Goal: Task Accomplishment & Management: Use online tool/utility

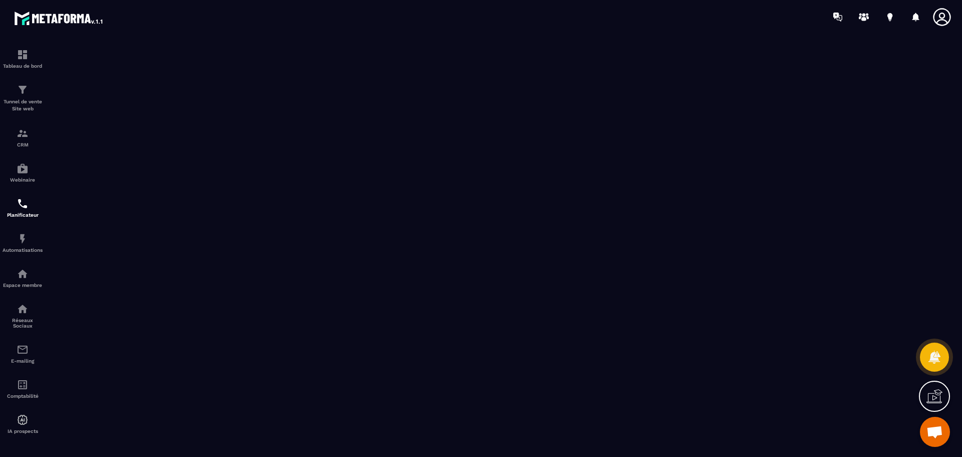
scroll to position [224, 0]
click at [28, 59] on div "Tableau de bord" at bounding box center [23, 59] width 40 height 20
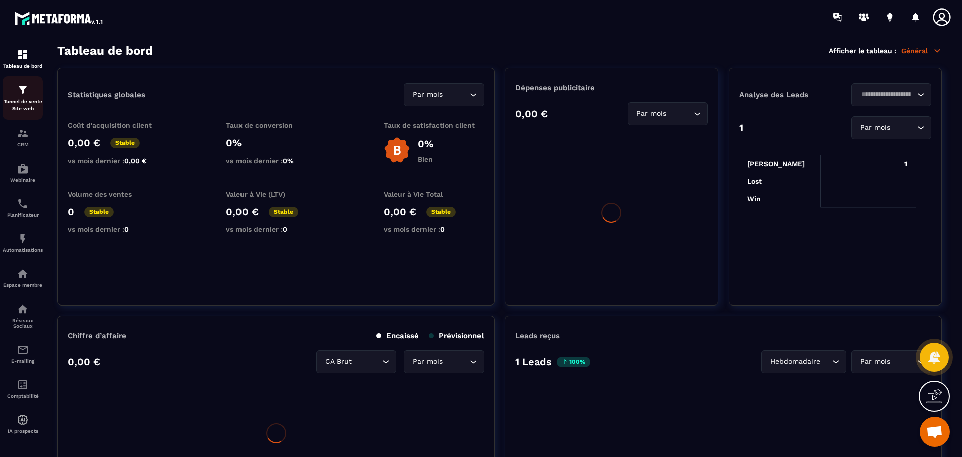
click at [28, 96] on div "Tunnel de vente Site web" at bounding box center [23, 98] width 40 height 29
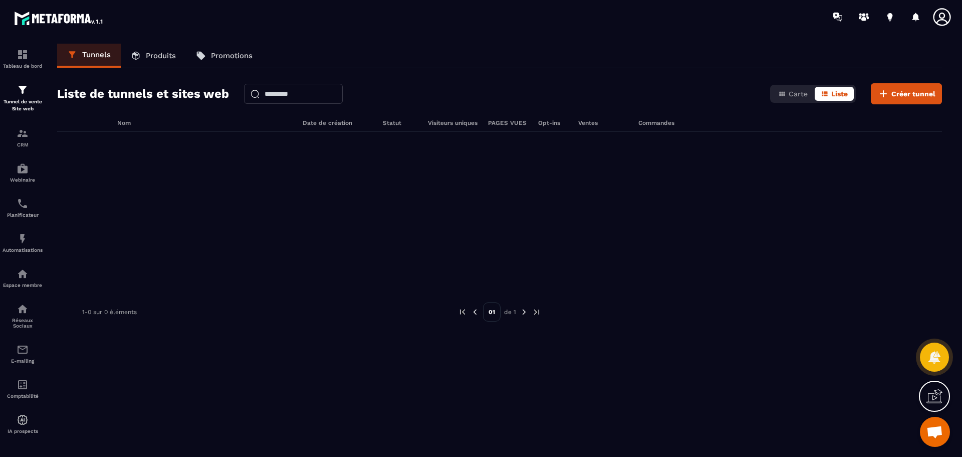
click at [156, 56] on p "Produits" at bounding box center [161, 55] width 30 height 9
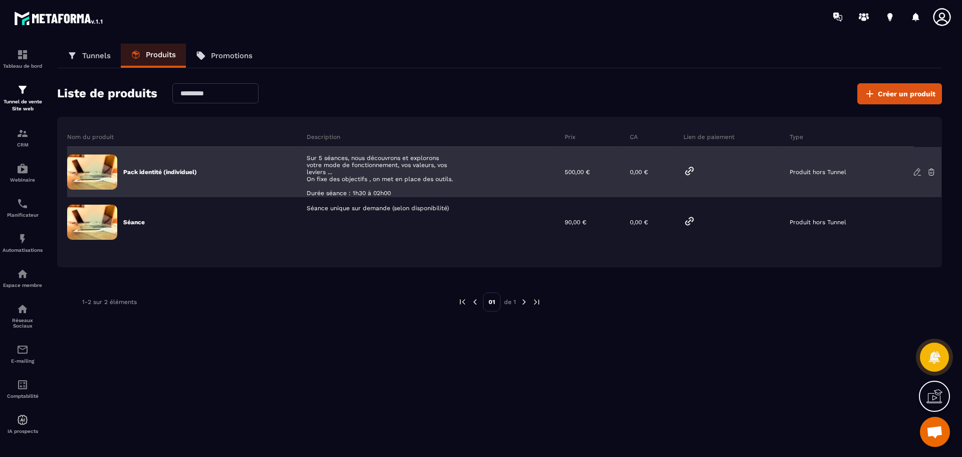
click at [915, 175] on icon at bounding box center [917, 171] width 9 height 9
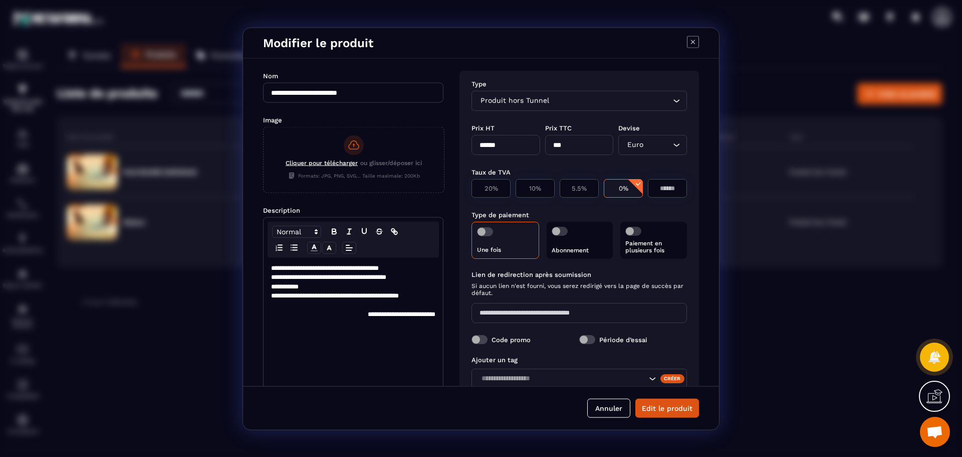
click at [331, 162] on span "Cliquer pour télécharger" at bounding box center [322, 162] width 72 height 7
click at [264, 192] on input "Cliquer pour télécharger ou glisser/déposer ici Formats: JPG, PNG, SVG... Taill…" at bounding box center [264, 192] width 0 height 0
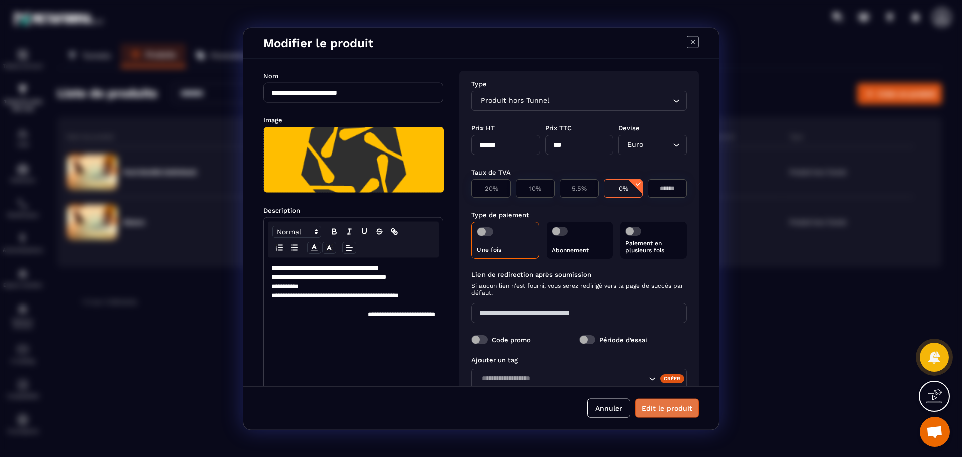
click at [678, 406] on button "Edit le produit" at bounding box center [667, 407] width 64 height 19
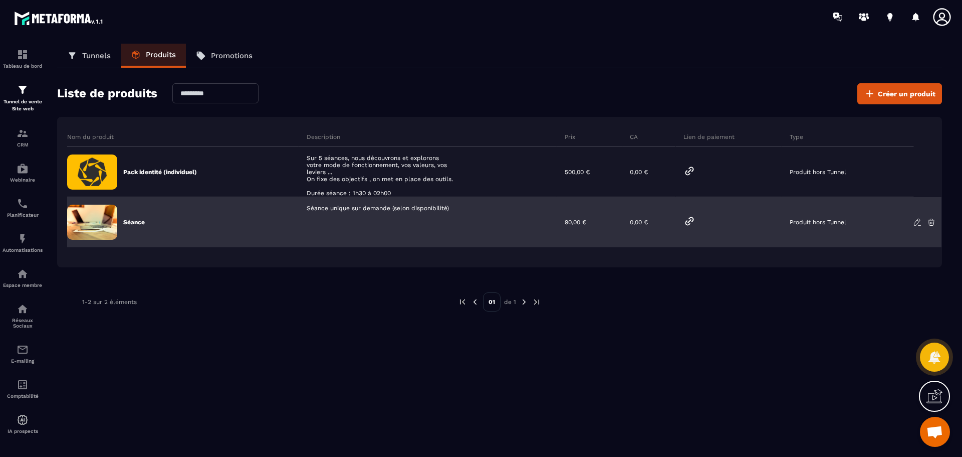
click at [915, 222] on icon at bounding box center [917, 222] width 6 height 7
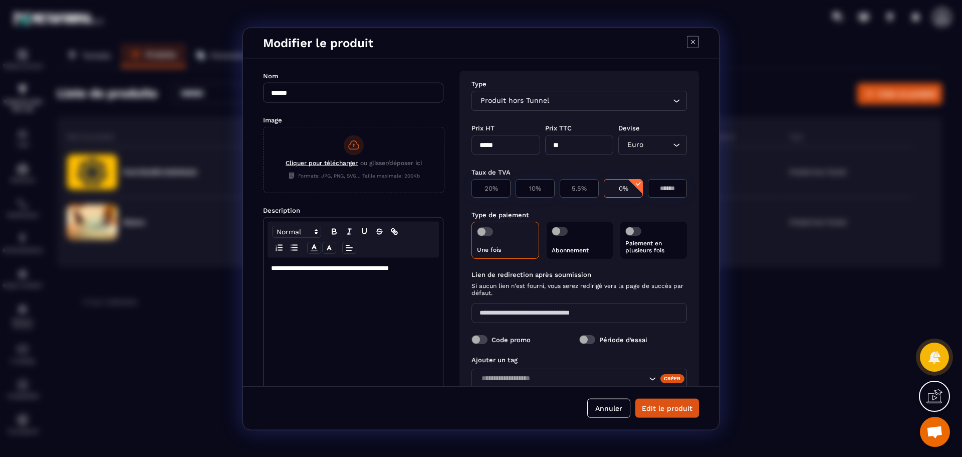
click at [340, 164] on span "Cliquer pour télécharger" at bounding box center [322, 162] width 72 height 7
click at [264, 192] on input "Cliquer pour télécharger ou glisser/déposer ici Formats: JPG, PNG, SVG... Taill…" at bounding box center [264, 192] width 0 height 0
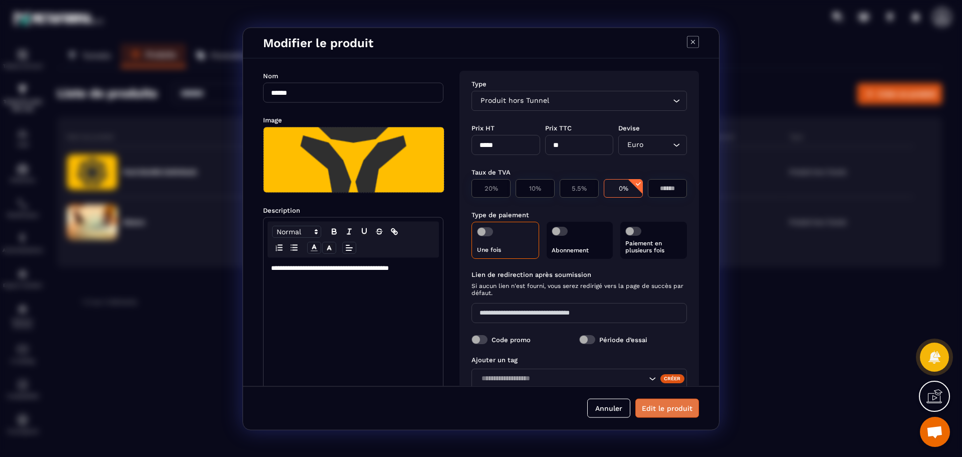
click at [688, 408] on button "Edit le produit" at bounding box center [667, 407] width 64 height 19
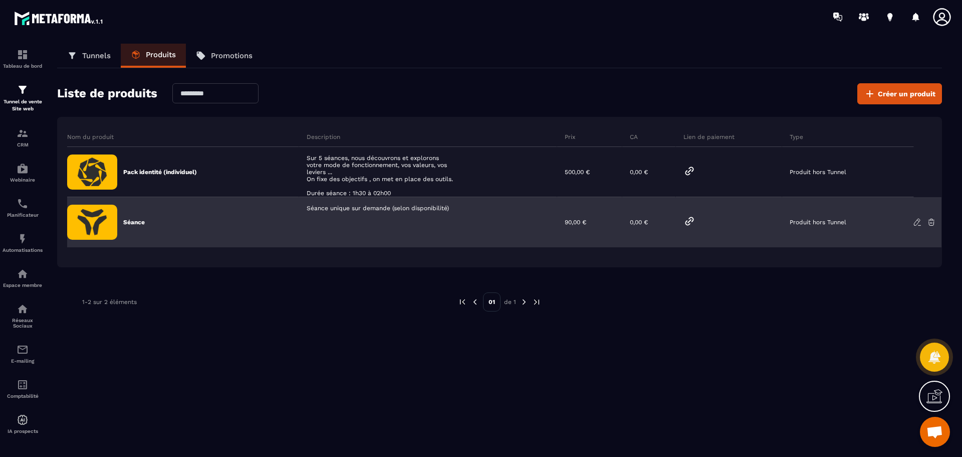
click at [916, 225] on icon at bounding box center [917, 222] width 9 height 9
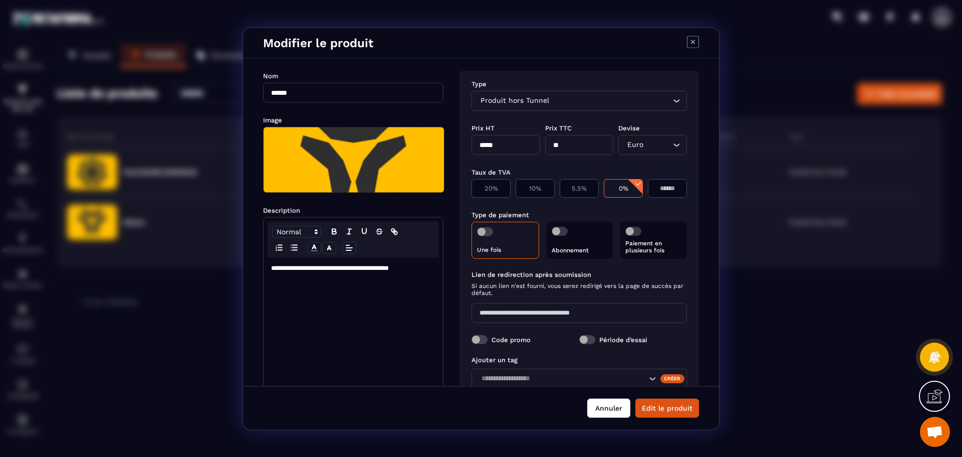
click at [616, 407] on button "Annuler" at bounding box center [608, 407] width 43 height 19
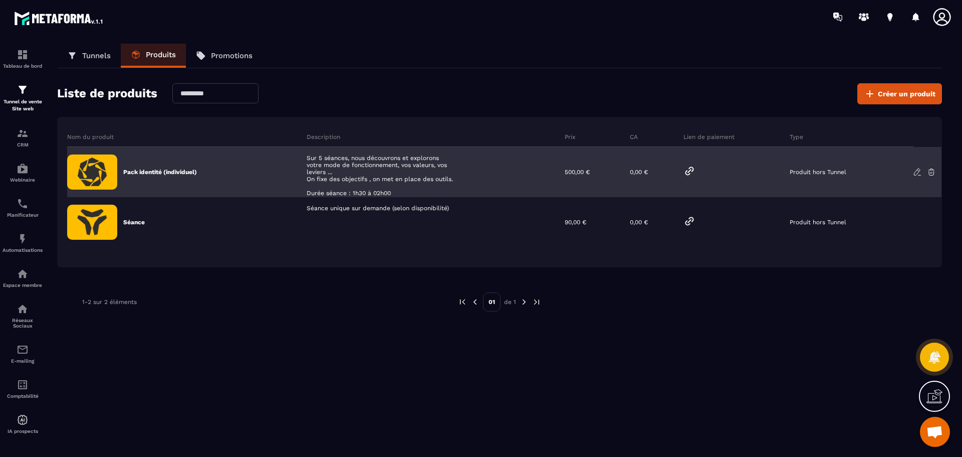
click at [917, 173] on icon at bounding box center [917, 171] width 9 height 9
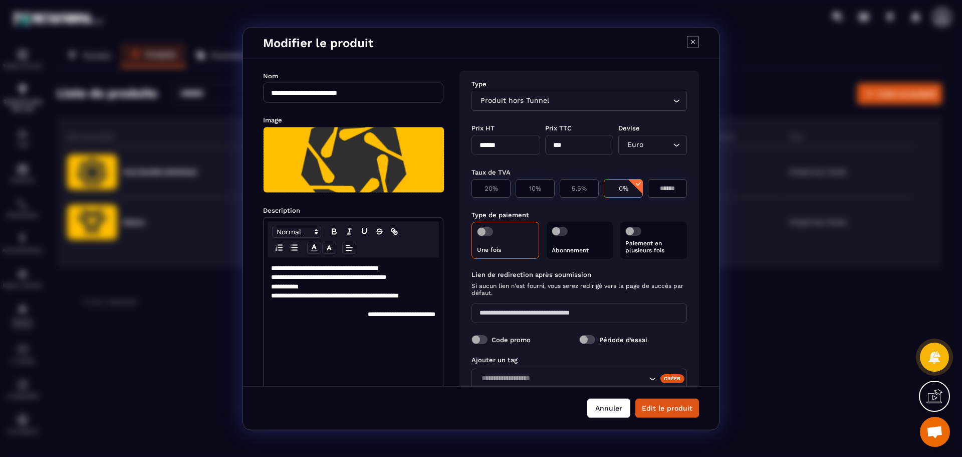
click at [615, 408] on button "Annuler" at bounding box center [608, 407] width 43 height 19
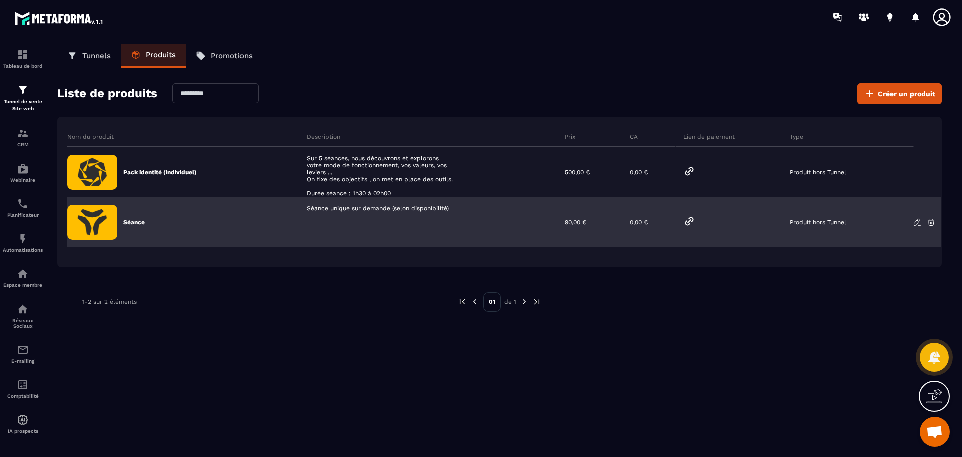
click at [920, 222] on icon at bounding box center [917, 222] width 9 height 9
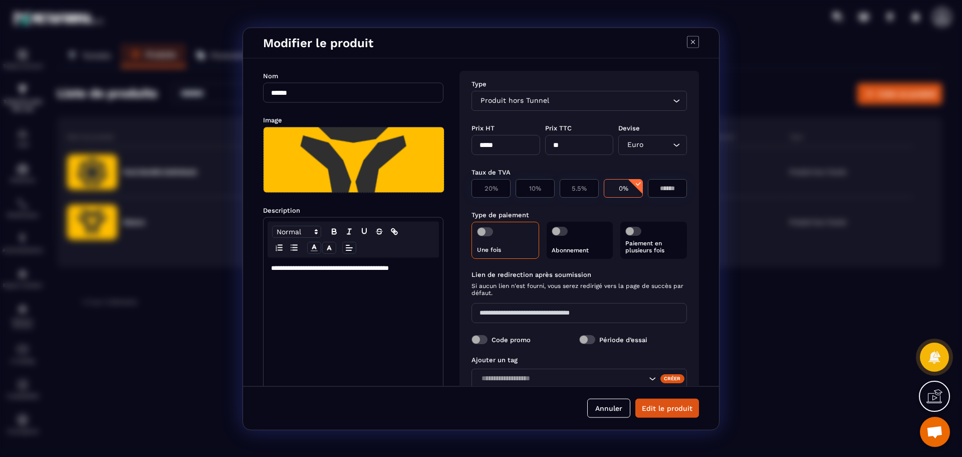
click at [282, 283] on div "**********" at bounding box center [353, 336] width 179 height 158
click at [431, 268] on p "**********" at bounding box center [353, 267] width 164 height 9
click at [296, 317] on p "Modal window" at bounding box center [353, 313] width 164 height 9
click at [270, 277] on div "**********" at bounding box center [353, 336] width 179 height 158
click at [292, 249] on icon "Modal window" at bounding box center [294, 247] width 9 height 9
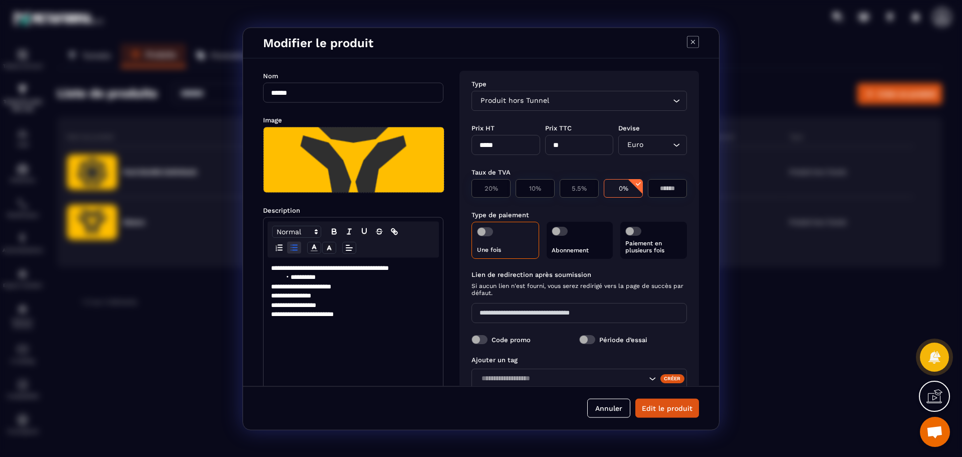
drag, startPoint x: 271, startPoint y: 288, endPoint x: 293, endPoint y: 263, distance: 33.0
click at [271, 287] on div "**********" at bounding box center [353, 336] width 179 height 158
click at [295, 255] on div "Modal window" at bounding box center [353, 239] width 171 height 36
click at [294, 249] on icon "Modal window" at bounding box center [294, 247] width 9 height 9
click at [271, 296] on p "**********" at bounding box center [353, 295] width 164 height 9
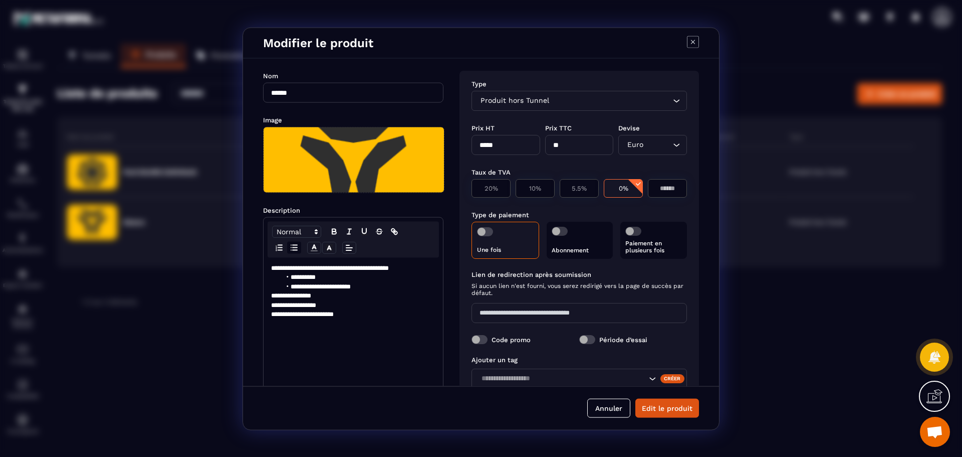
click at [293, 246] on icon "Modal window" at bounding box center [294, 247] width 9 height 9
click at [270, 306] on div "**********" at bounding box center [353, 336] width 179 height 158
click at [293, 249] on icon "Modal window" at bounding box center [294, 247] width 9 height 9
click at [271, 314] on p "**********" at bounding box center [353, 313] width 164 height 9
click at [347, 250] on line "Modal window" at bounding box center [348, 250] width 5 height 0
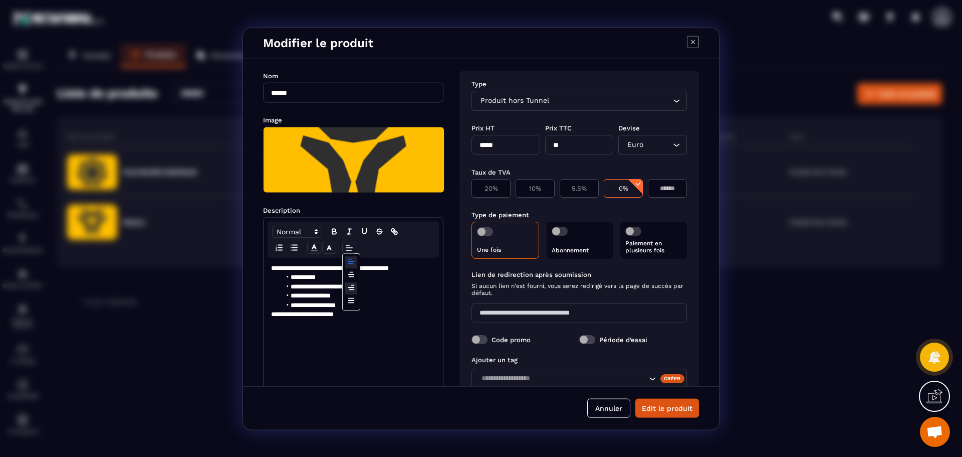
click at [351, 289] on icon "Modal window" at bounding box center [351, 287] width 8 height 8
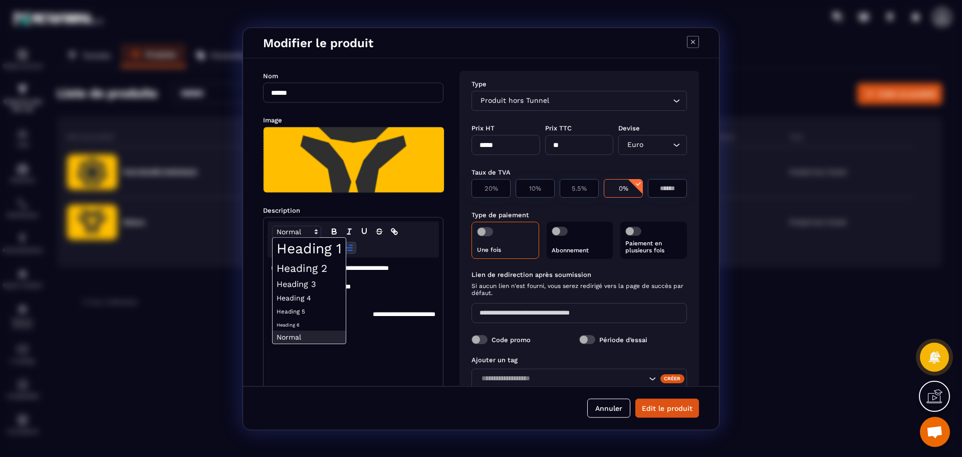
click at [317, 232] on icon "Modal window" at bounding box center [316, 231] width 9 height 9
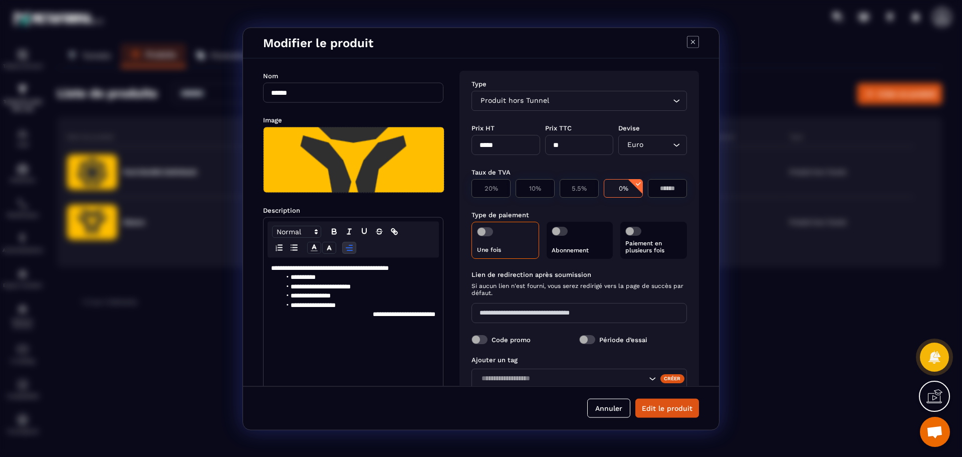
click at [317, 232] on icon "Modal window" at bounding box center [316, 231] width 9 height 9
click at [664, 408] on button "Edit le produit" at bounding box center [667, 407] width 64 height 19
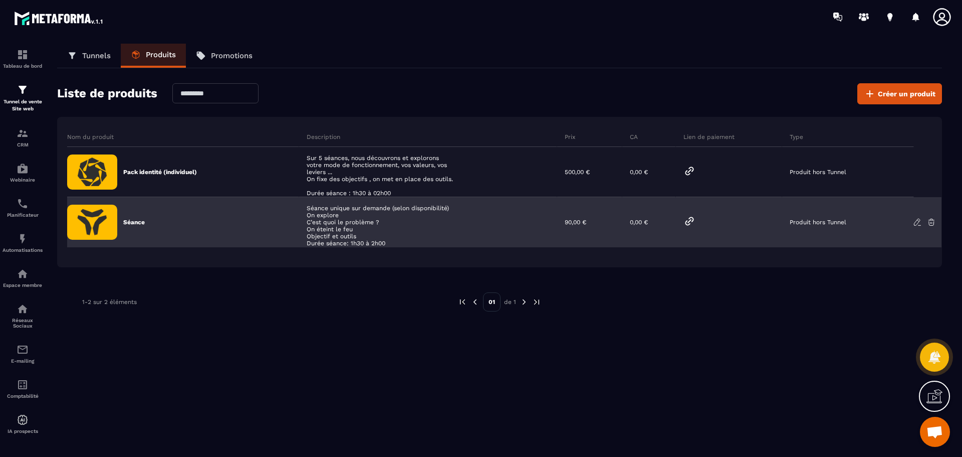
click at [356, 240] on div "Séance unique sur demande (selon disponibilité) On explore C’est quoi le problè…" at bounding box center [428, 222] width 259 height 50
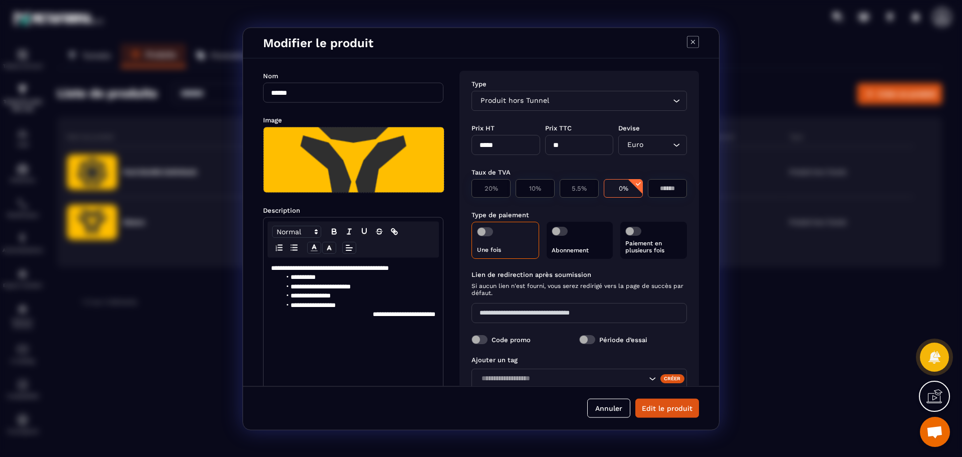
click at [358, 304] on li "**********" at bounding box center [358, 304] width 155 height 9
click at [668, 408] on button "Edit le produit" at bounding box center [667, 407] width 64 height 19
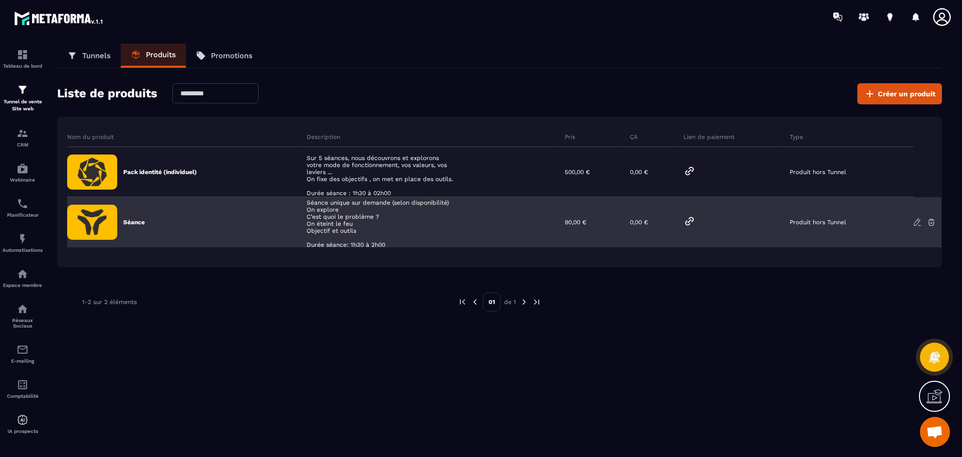
scroll to position [7, 0]
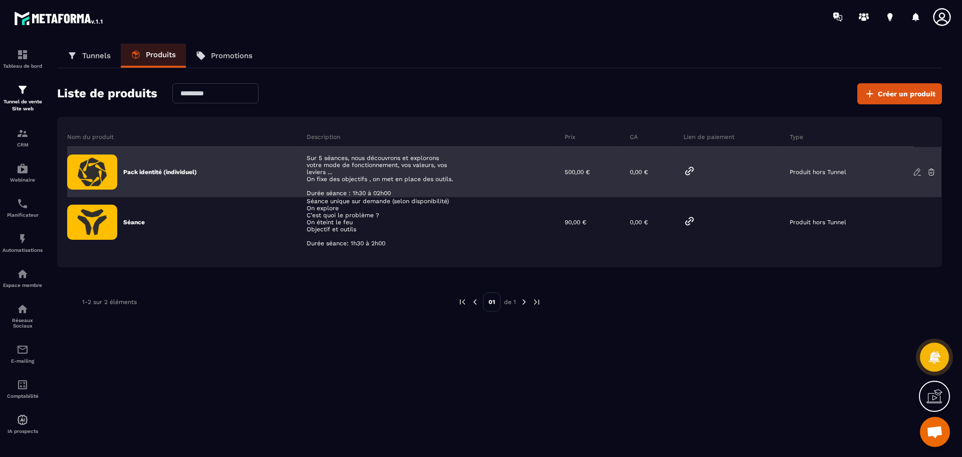
click at [421, 167] on div "Sur 5 séances, nous découvrons et explorons votre mode de fonctionnement, vos v…" at bounding box center [428, 172] width 259 height 50
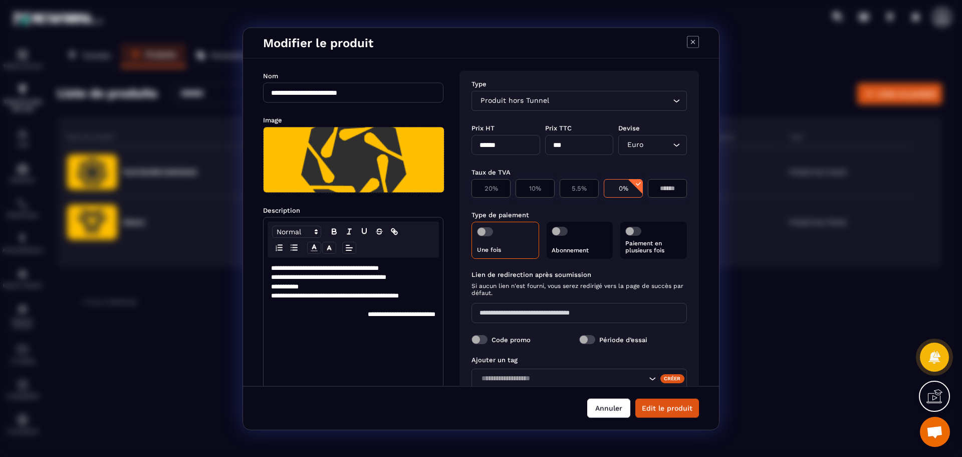
click at [608, 407] on button "Annuler" at bounding box center [608, 407] width 43 height 19
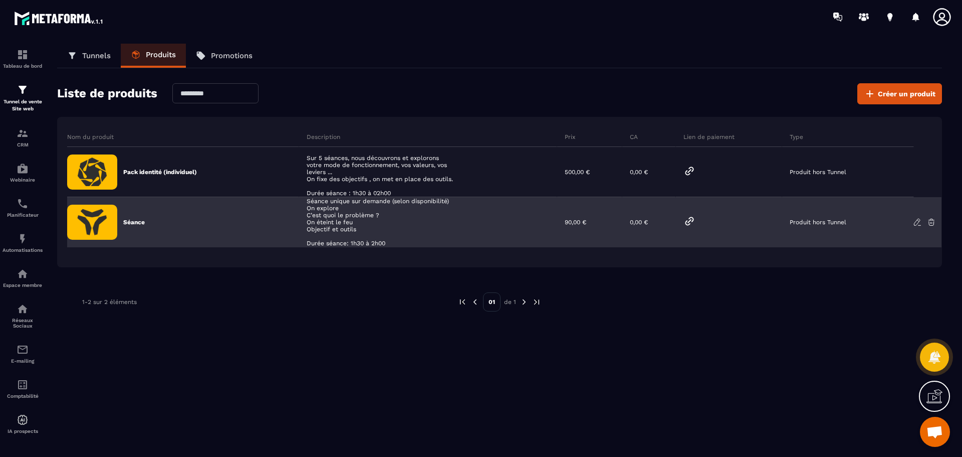
click at [917, 220] on icon at bounding box center [917, 222] width 6 height 7
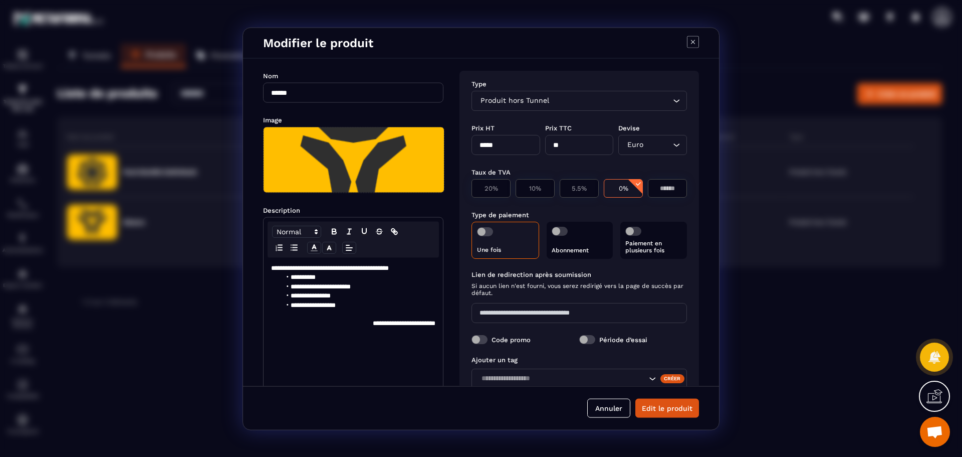
scroll to position [53, 0]
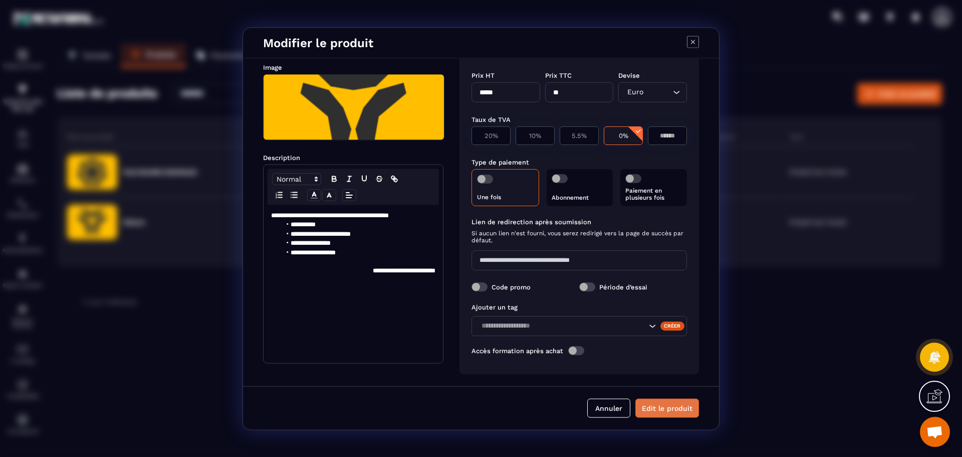
click at [666, 410] on button "Edit le produit" at bounding box center [667, 407] width 64 height 19
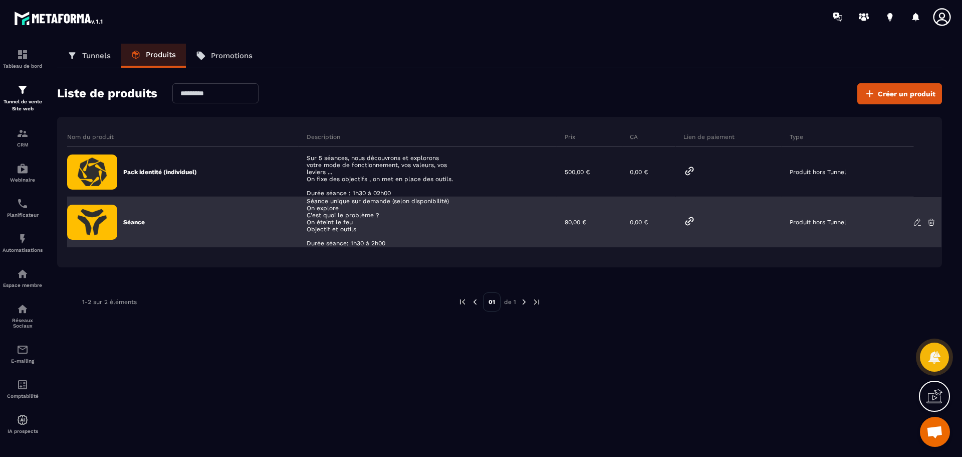
click at [919, 222] on icon at bounding box center [917, 222] width 6 height 7
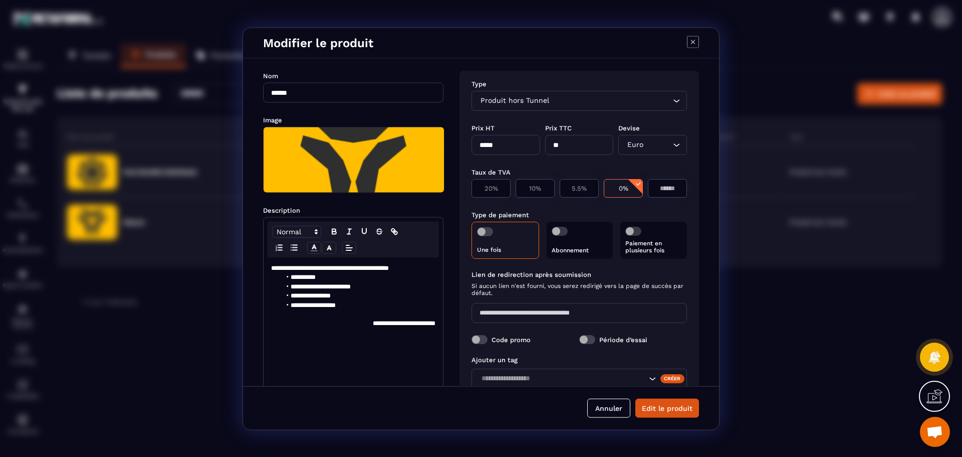
click at [336, 91] on input "******" at bounding box center [353, 92] width 180 height 20
type input "**********"
click at [662, 410] on button "Edit le produit" at bounding box center [667, 407] width 64 height 19
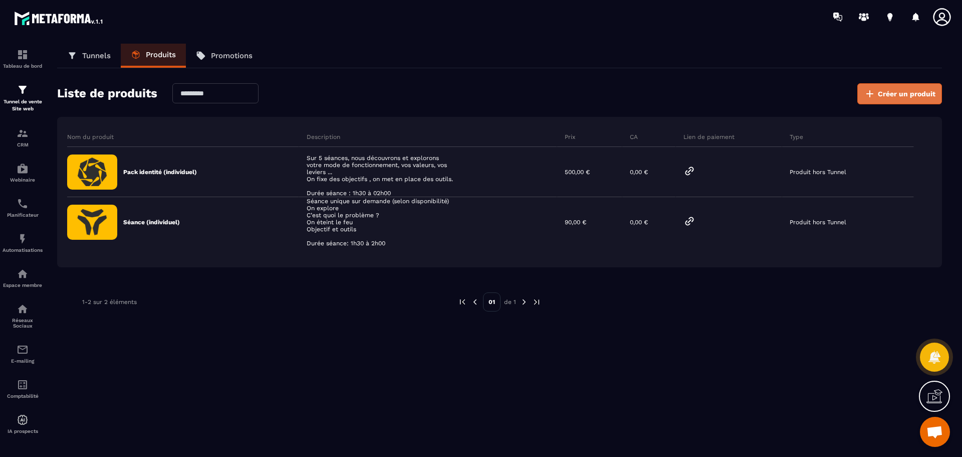
click at [881, 97] on span "Créer un produit" at bounding box center [907, 94] width 58 height 10
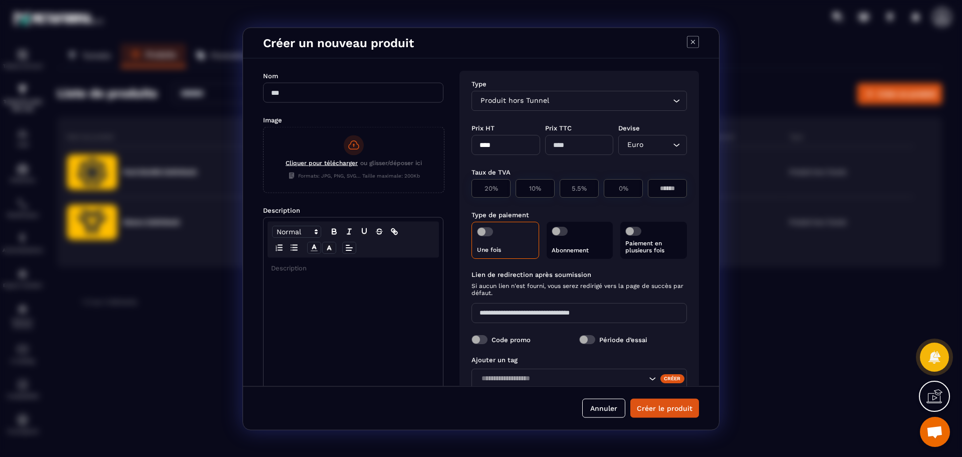
click at [309, 96] on input "Modal window" at bounding box center [353, 92] width 180 height 20
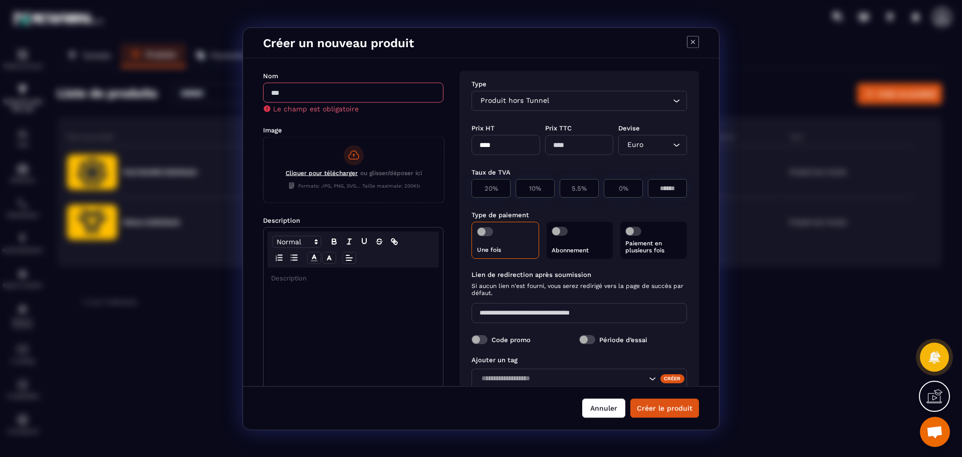
click at [611, 408] on button "Annuler" at bounding box center [603, 407] width 43 height 19
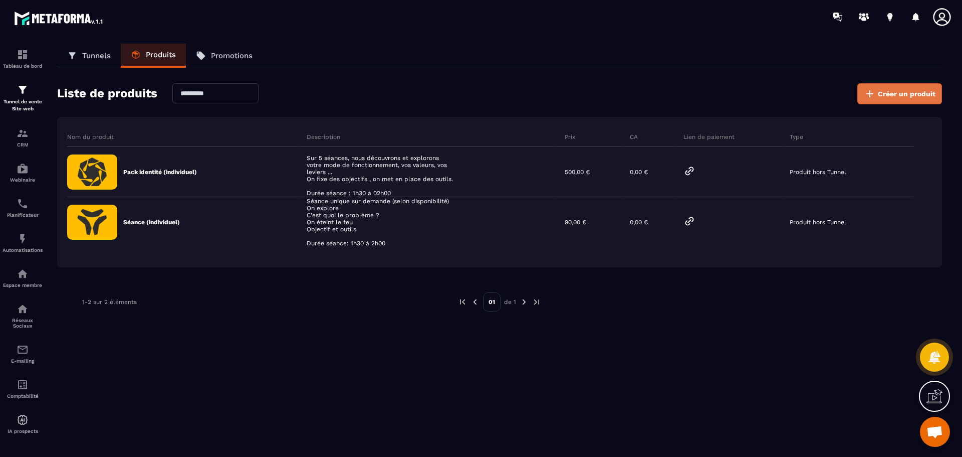
click at [901, 93] on span "Créer un produit" at bounding box center [907, 94] width 58 height 10
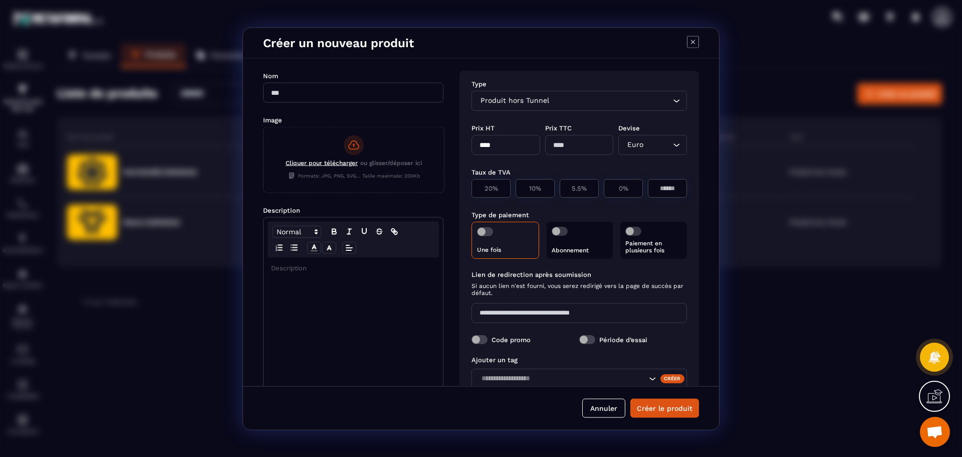
click at [356, 95] on input "Modal window" at bounding box center [353, 92] width 180 height 20
type input "**********"
click at [528, 103] on div "Produit hors Tunnel" at bounding box center [574, 100] width 194 height 11
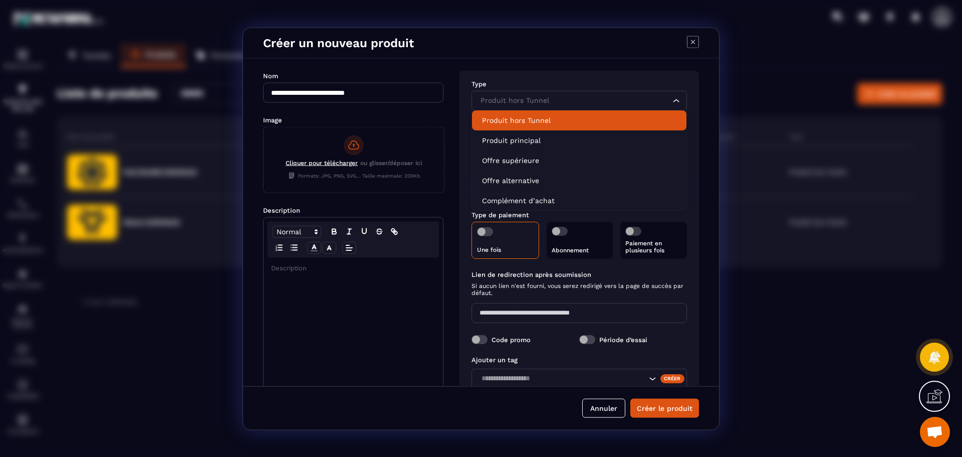
click at [542, 116] on p "Produit hors Tunnel" at bounding box center [579, 120] width 194 height 10
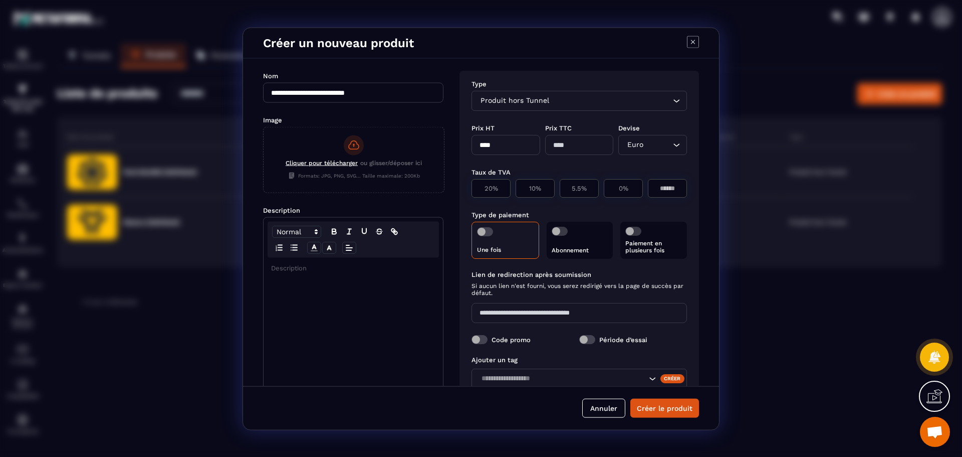
click at [313, 164] on span "Cliquer pour télécharger" at bounding box center [322, 162] width 72 height 7
click at [264, 192] on input "Cliquer pour télécharger ou glisser/déposer ici Formats: JPG, PNG, SVG... Taill…" at bounding box center [264, 192] width 0 height 0
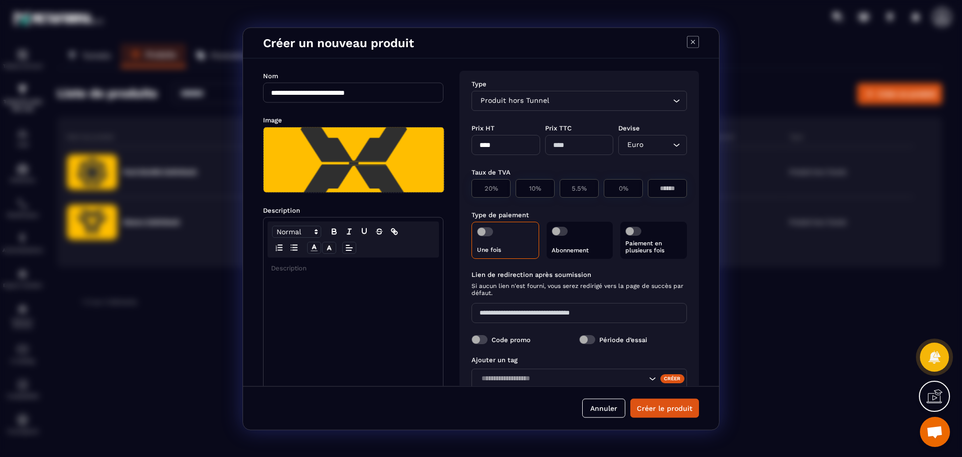
click at [503, 146] on input "****" at bounding box center [506, 144] width 69 height 20
drag, startPoint x: 503, startPoint y: 146, endPoint x: 463, endPoint y: 148, distance: 40.1
click at [463, 148] on div "Type Produit hors Tunnel Loading... Prix HT **** Prix TTC Devise Euro Loading..…" at bounding box center [580, 248] width 240 height 356
type input "***"
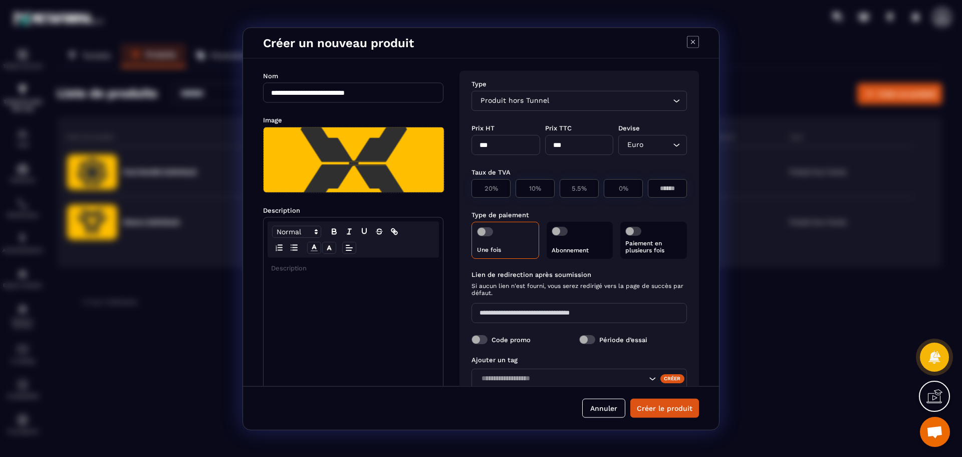
click at [487, 231] on span "Modal window" at bounding box center [485, 231] width 16 height 9
click at [631, 230] on span "Modal window" at bounding box center [633, 230] width 16 height 9
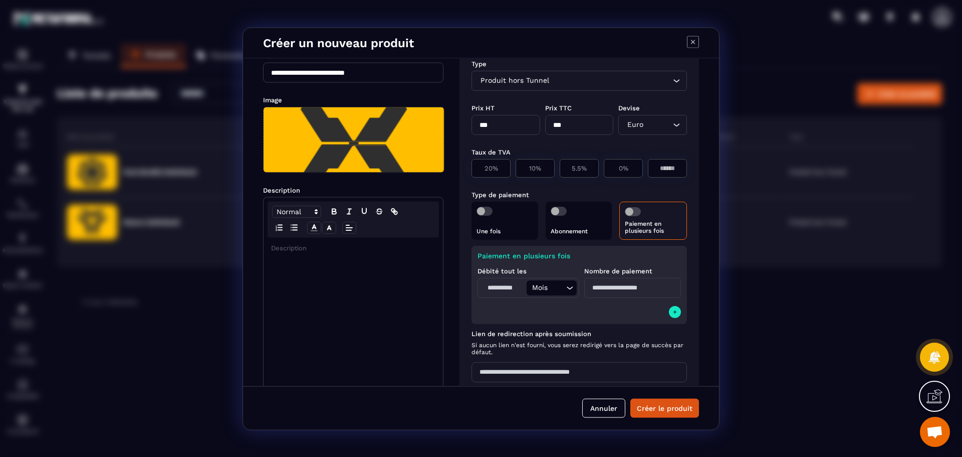
scroll to position [50, 0]
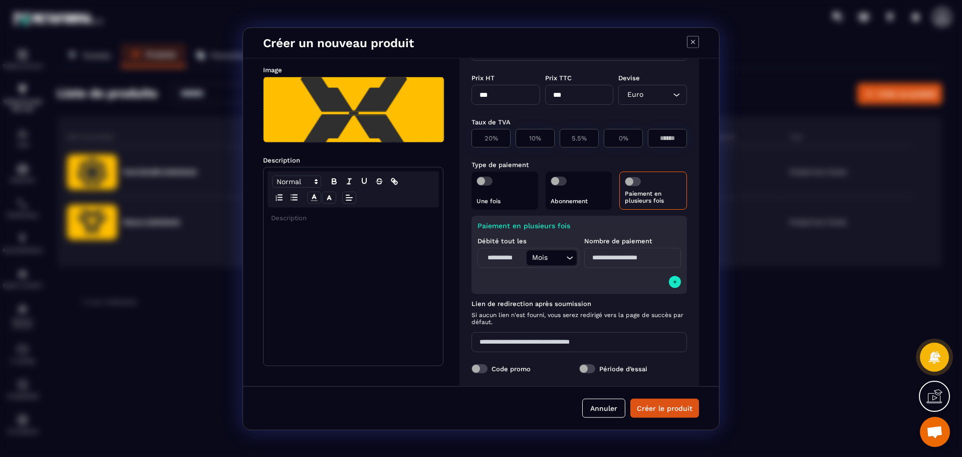
click at [568, 257] on icon "Search for option" at bounding box center [570, 257] width 10 height 10
click at [529, 320] on p "Mois" at bounding box center [549, 317] width 59 height 10
click at [599, 260] on input "Modal window" at bounding box center [632, 257] width 97 height 20
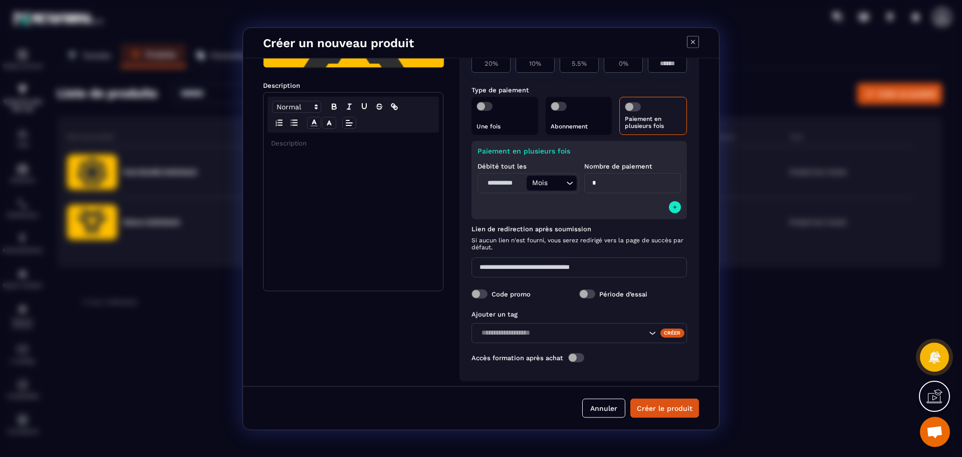
scroll to position [132, 0]
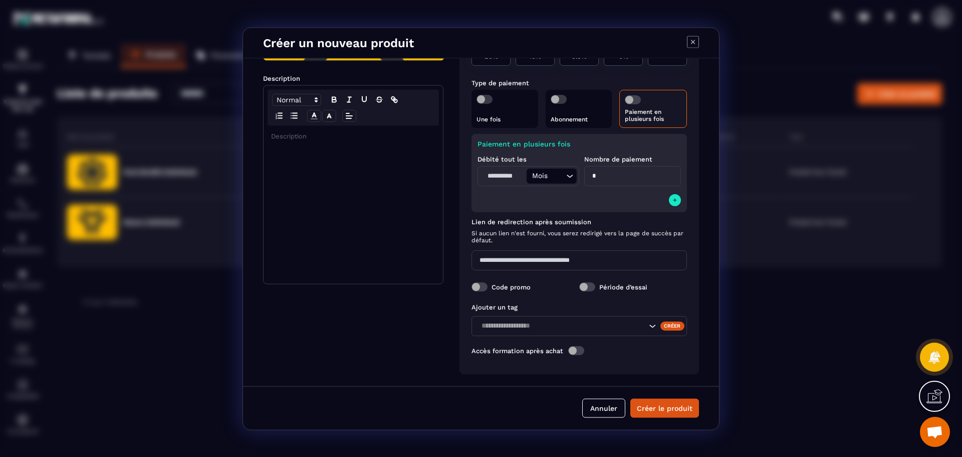
type input "*"
click at [288, 164] on div "Modal window" at bounding box center [353, 204] width 179 height 158
click at [397, 238] on div "**********" at bounding box center [353, 204] width 179 height 158
click at [346, 115] on line "Modal window" at bounding box center [349, 115] width 6 height 0
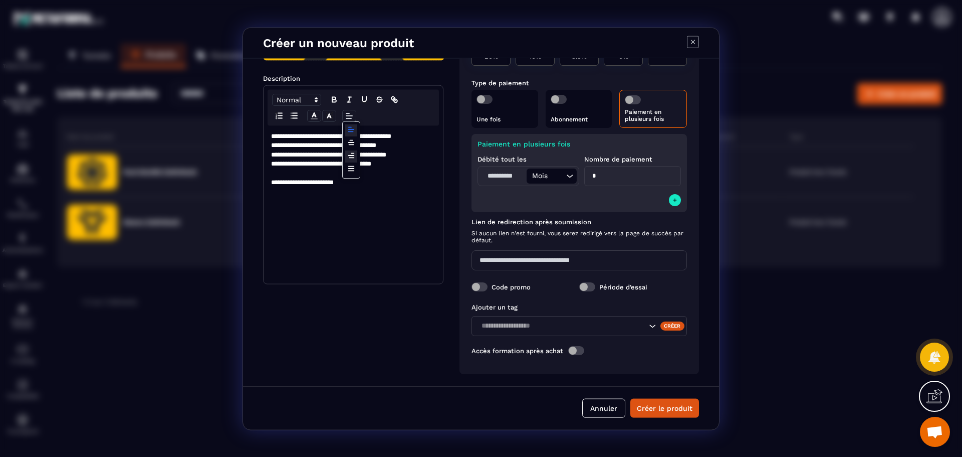
click at [355, 155] on span "Modal window" at bounding box center [351, 156] width 12 height 12
click at [673, 409] on button "Créer le produit" at bounding box center [664, 407] width 69 height 19
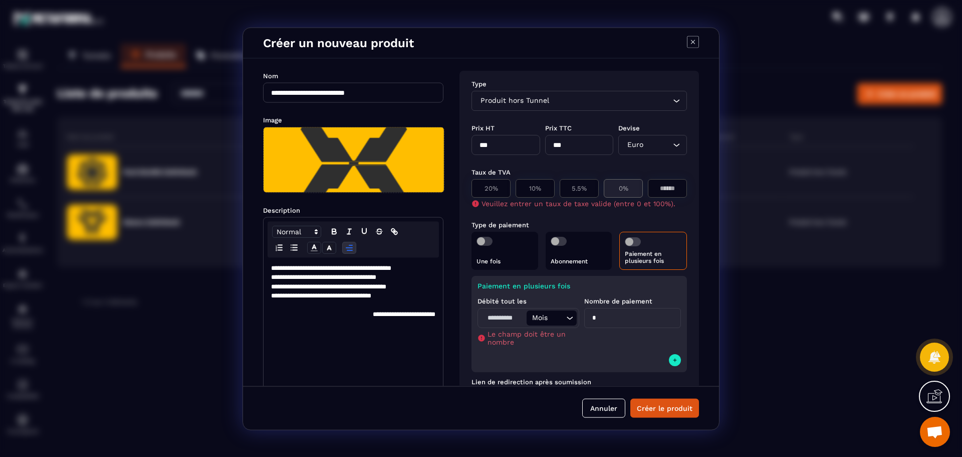
click at [617, 191] on p "0%" at bounding box center [623, 188] width 28 height 8
type input "*"
click at [657, 190] on input "*" at bounding box center [668, 187] width 26 height 7
click at [666, 188] on input "*" at bounding box center [668, 187] width 26 height 7
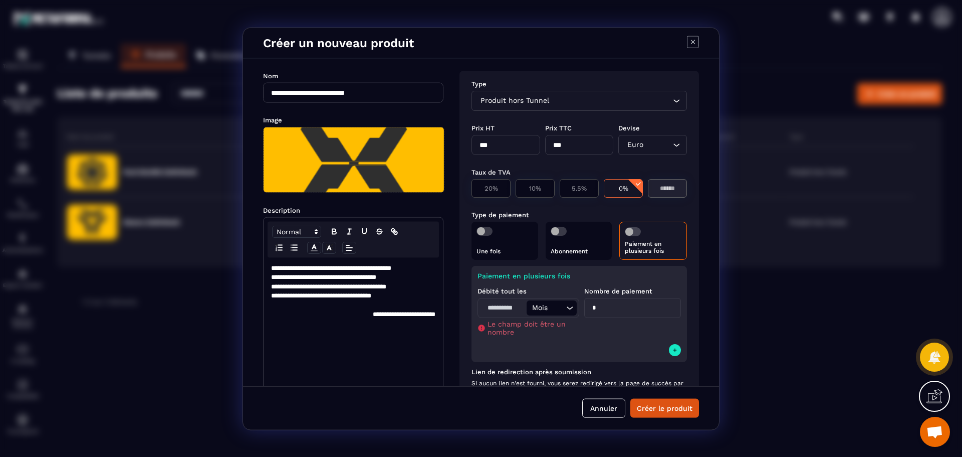
click at [679, 190] on div "*" at bounding box center [667, 187] width 39 height 19
click at [619, 189] on p "0%" at bounding box center [623, 188] width 28 height 8
click at [502, 302] on input "Modal window" at bounding box center [503, 307] width 47 height 15
type input "*"
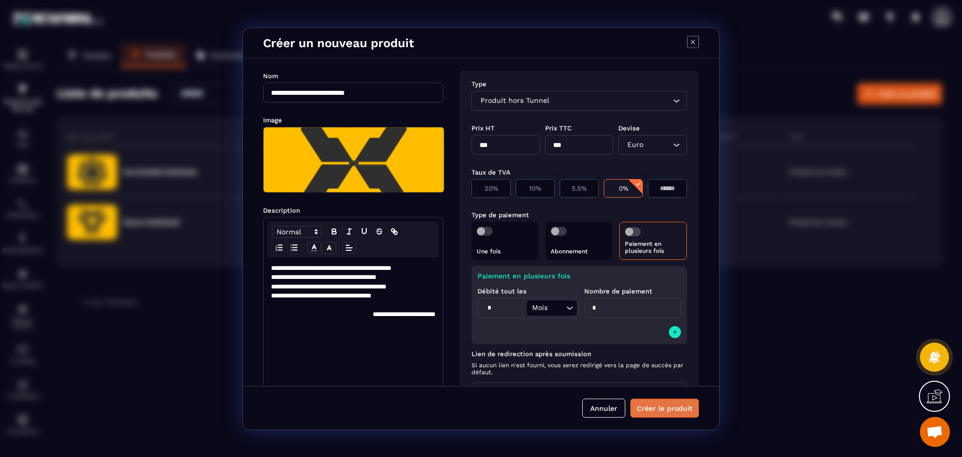
click at [669, 412] on button "Créer le produit" at bounding box center [664, 407] width 69 height 19
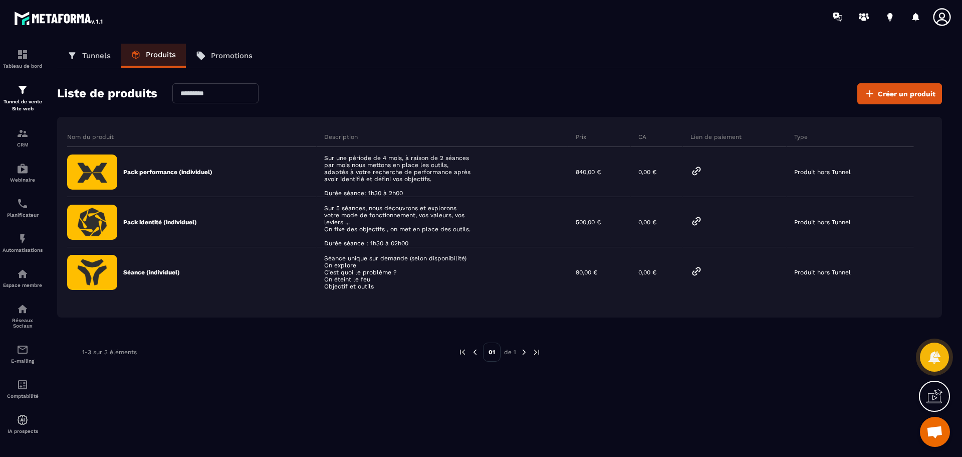
click at [92, 57] on p "Tunnels" at bounding box center [96, 55] width 29 height 9
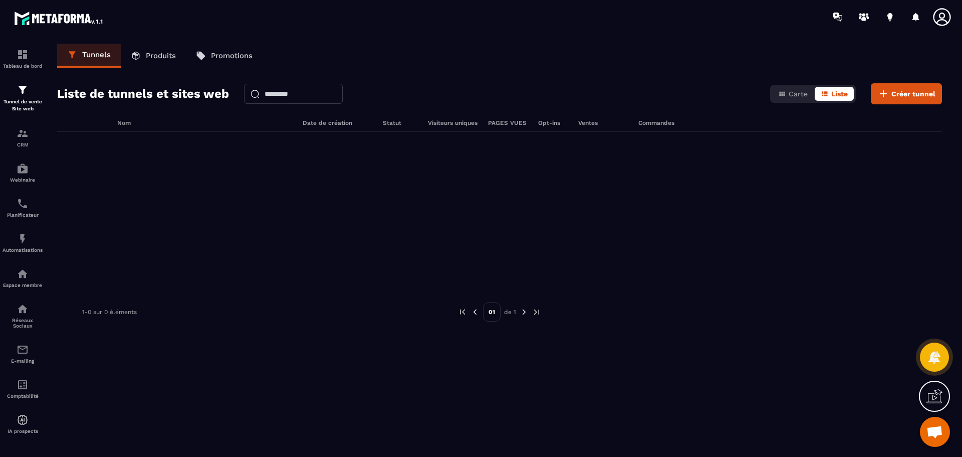
click at [154, 54] on p "Produits" at bounding box center [161, 55] width 30 height 9
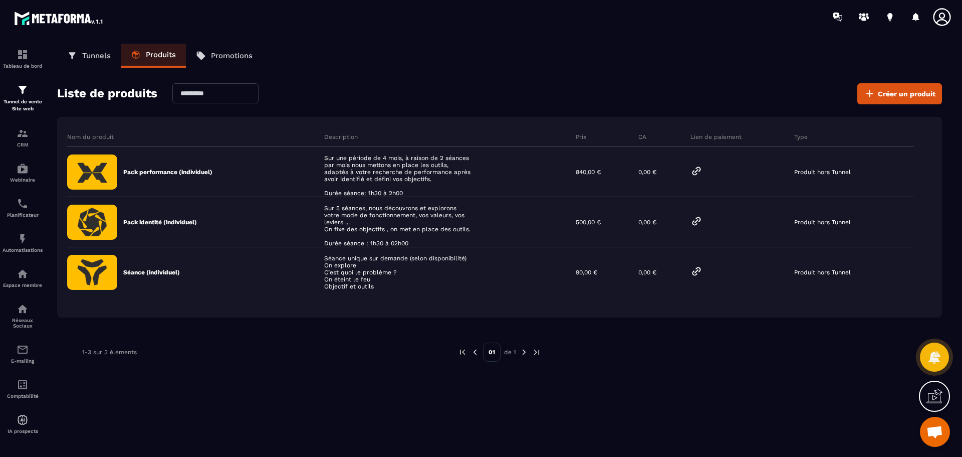
click at [84, 53] on p "Tunnels" at bounding box center [96, 55] width 29 height 9
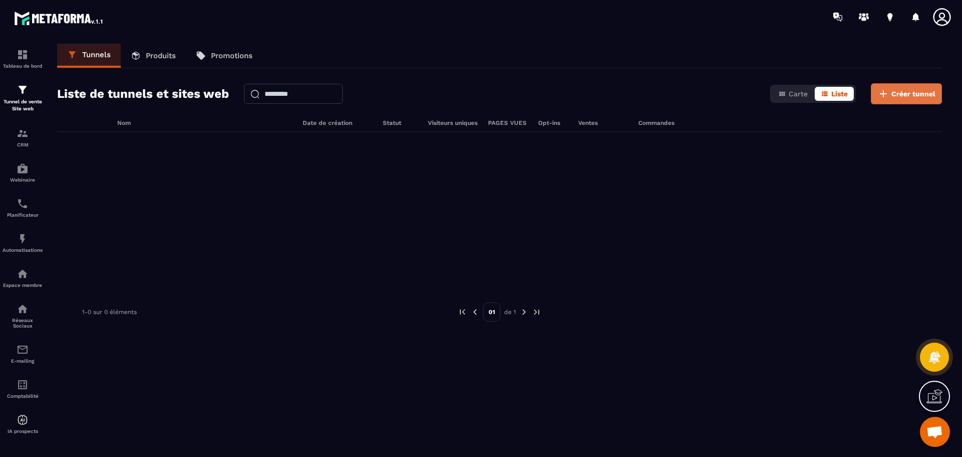
click at [891, 102] on button "Créer tunnel" at bounding box center [906, 93] width 71 height 21
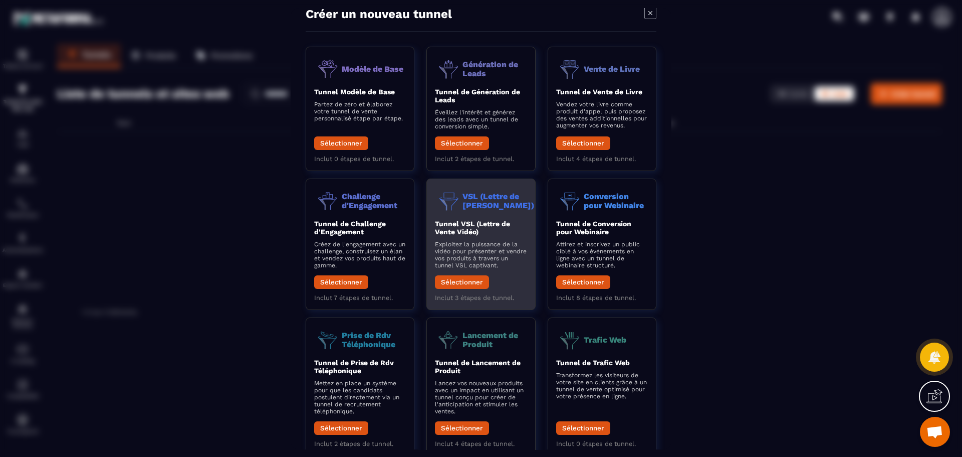
scroll to position [44, 0]
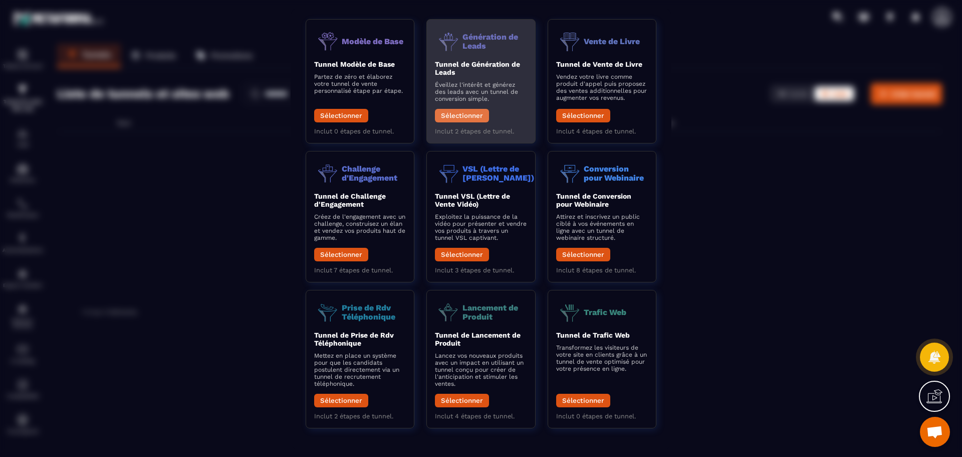
click at [466, 117] on button "Sélectionner" at bounding box center [462, 116] width 54 height 14
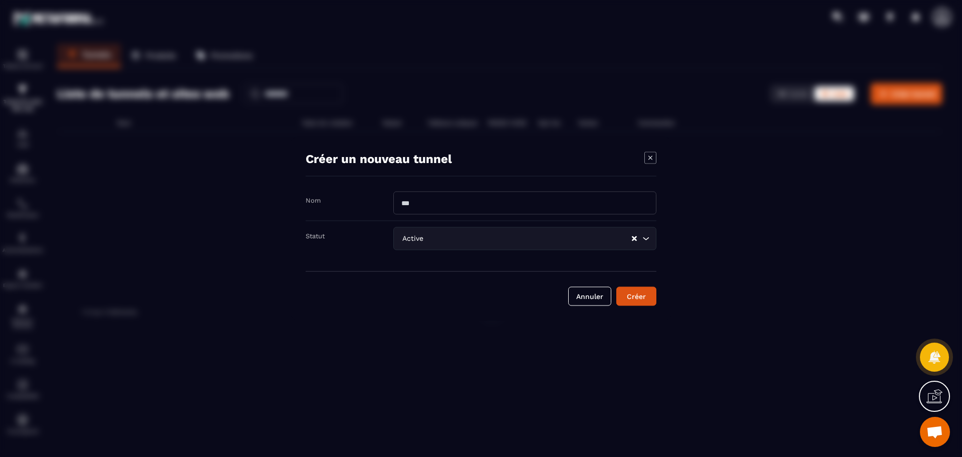
click at [447, 198] on input "Modal window" at bounding box center [524, 202] width 263 height 23
type input "**********"
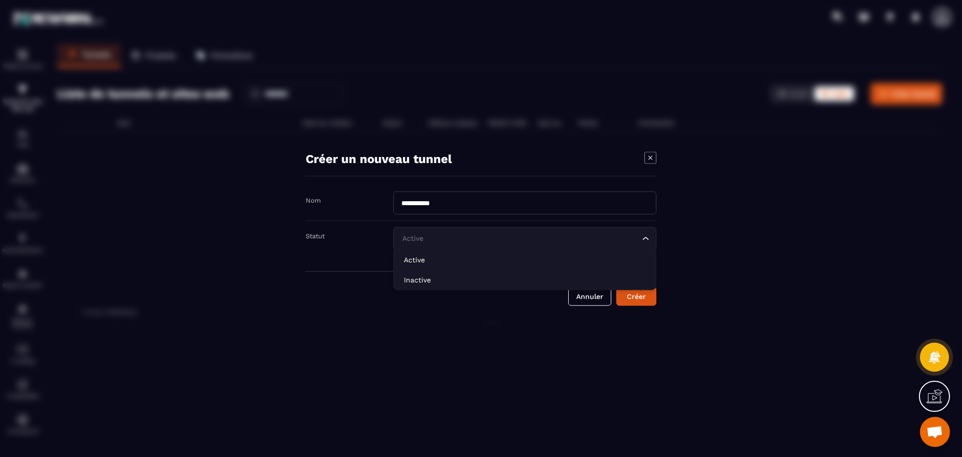
click at [500, 242] on input "Search for option" at bounding box center [520, 238] width 240 height 11
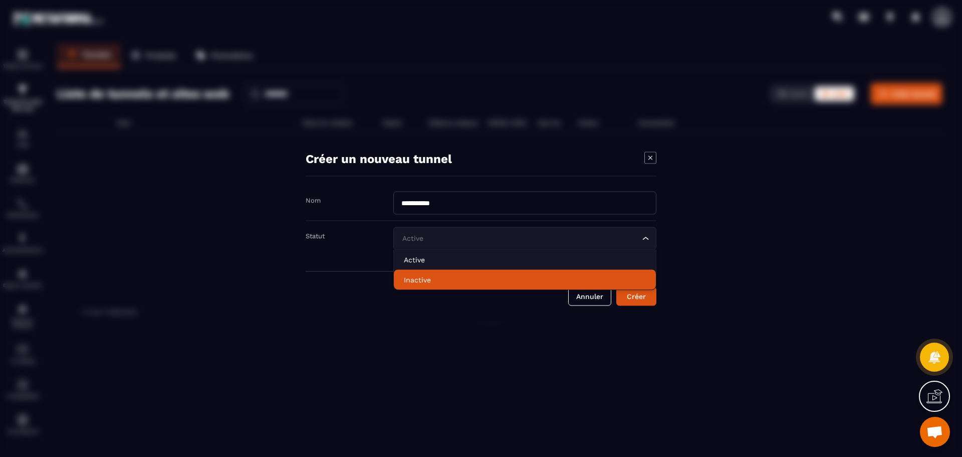
click at [420, 279] on p "Inactive" at bounding box center [525, 279] width 242 height 10
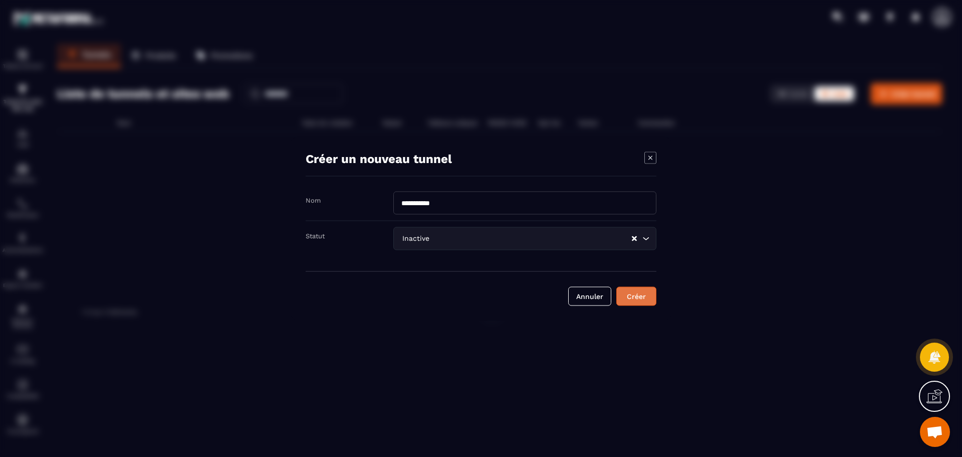
click at [639, 295] on div "Créer" at bounding box center [636, 296] width 27 height 10
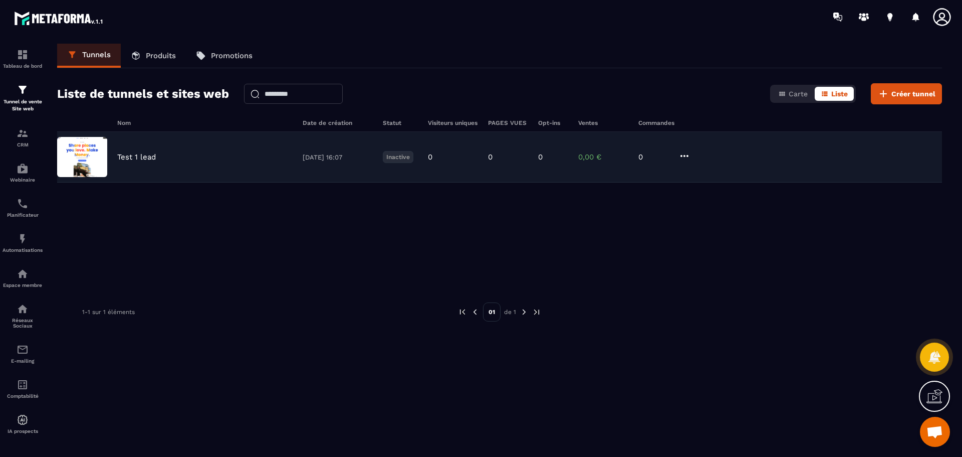
click at [92, 159] on img at bounding box center [82, 157] width 50 height 40
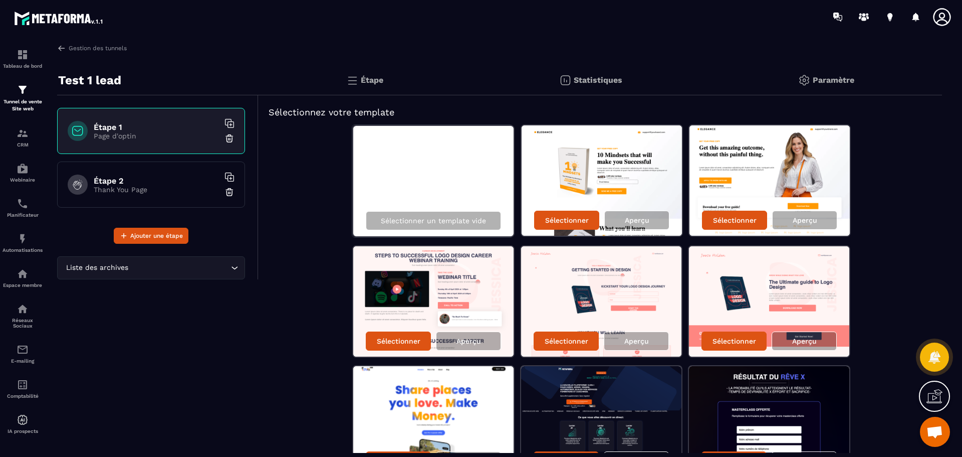
click at [170, 128] on h6 "Étape 1" at bounding box center [156, 127] width 125 height 10
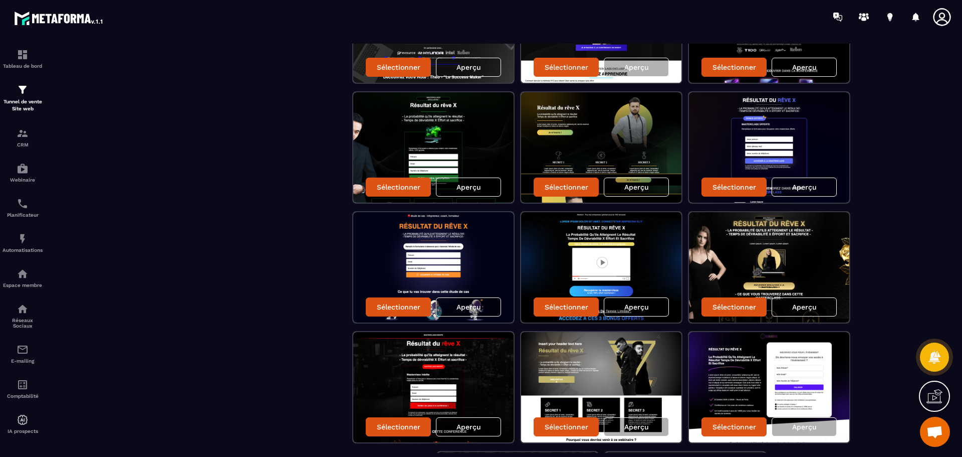
scroll to position [583, 0]
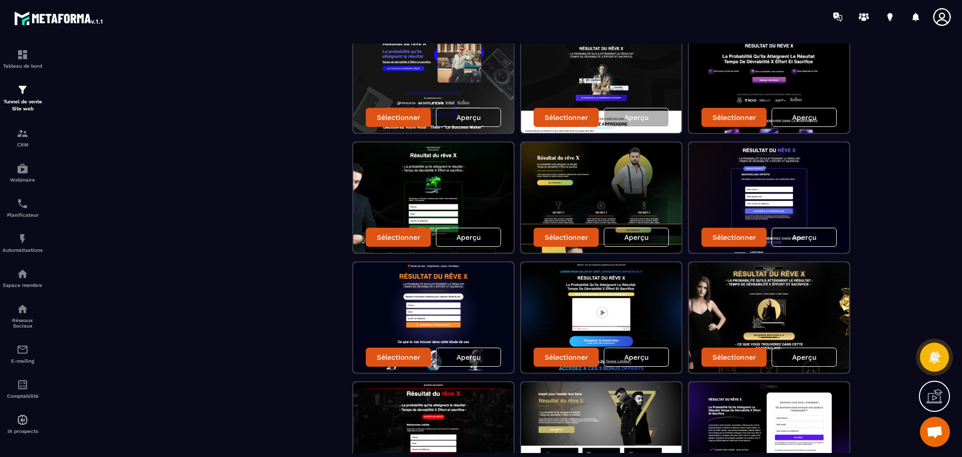
click at [472, 355] on p "Aperçu" at bounding box center [469, 357] width 25 height 8
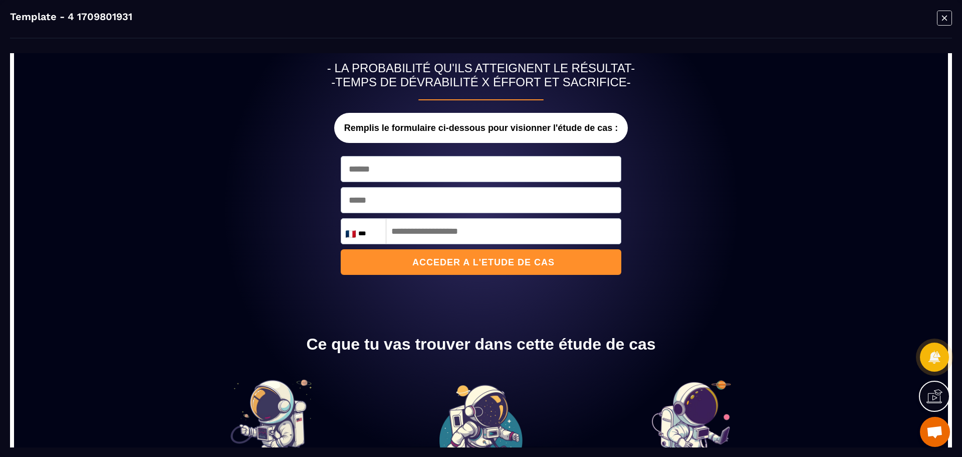
scroll to position [0, 0]
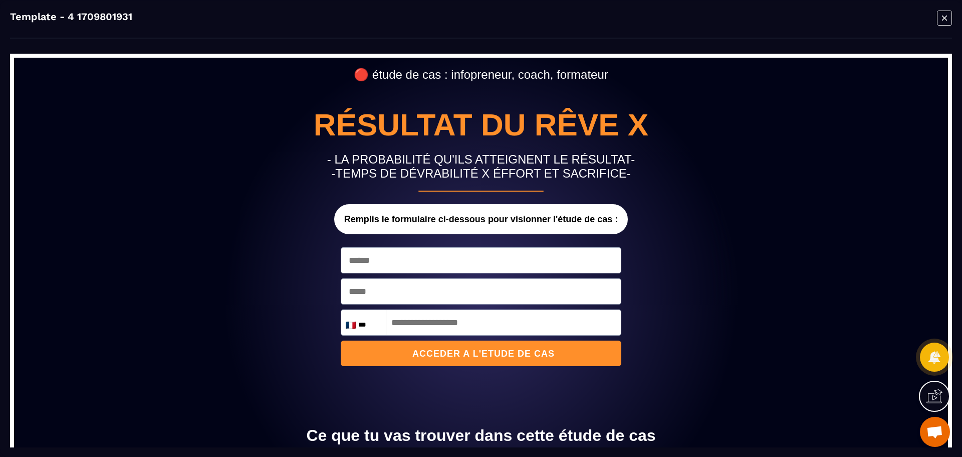
click at [944, 17] on icon "Modal window" at bounding box center [944, 17] width 5 height 5
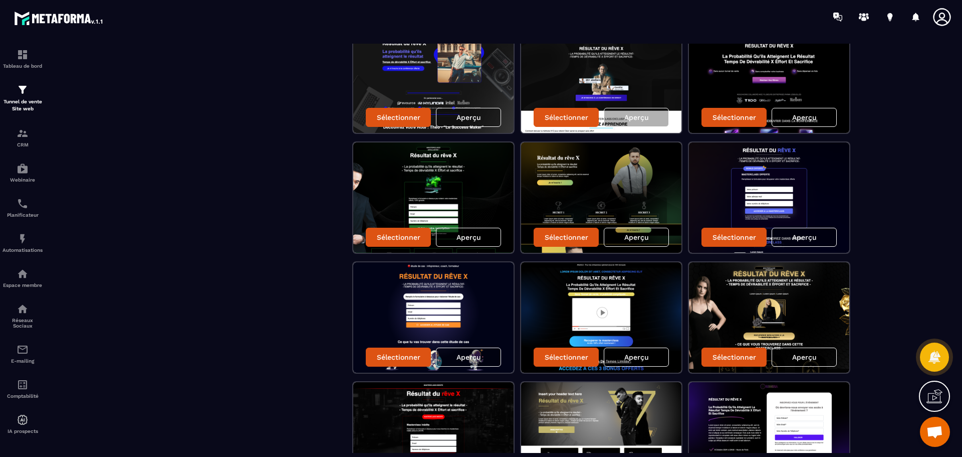
click at [703, 195] on img at bounding box center [769, 197] width 160 height 110
click at [821, 235] on div "Aperçu" at bounding box center [804, 237] width 65 height 19
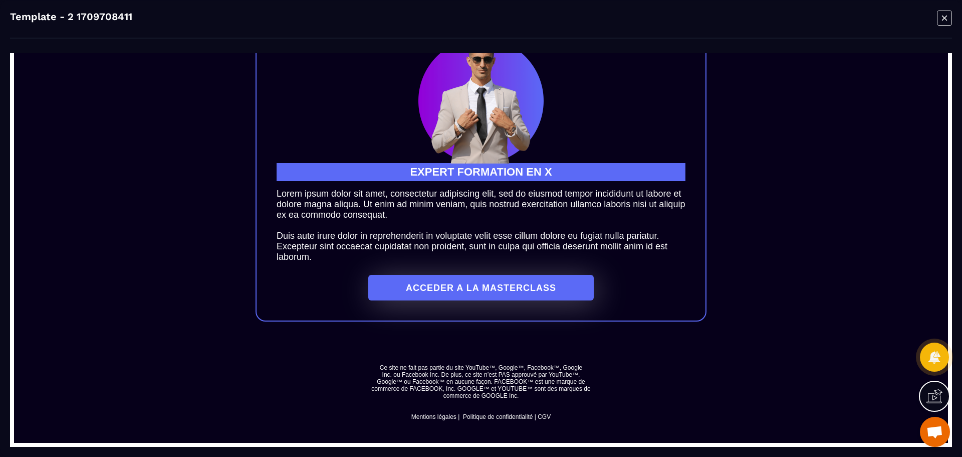
scroll to position [1019, 0]
click at [945, 17] on icon "Modal window" at bounding box center [944, 18] width 15 height 16
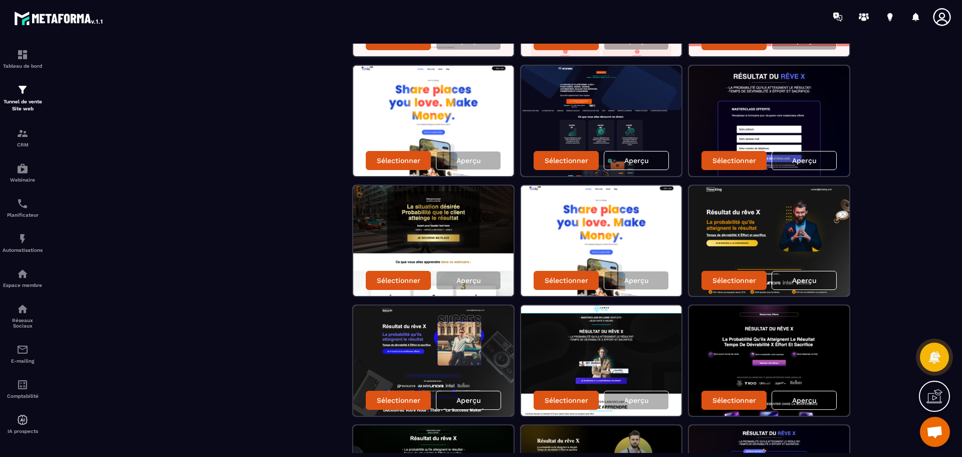
scroll to position [282, 0]
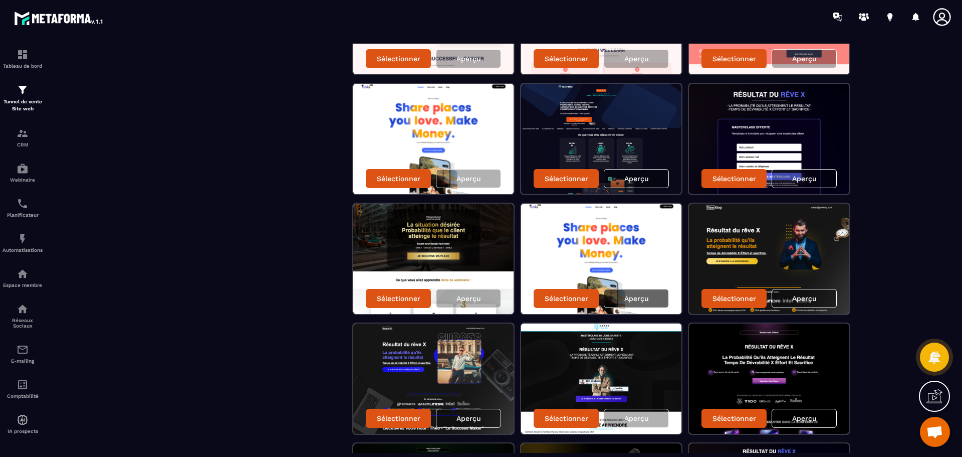
click at [637, 298] on p "Aperçu" at bounding box center [636, 298] width 25 height 8
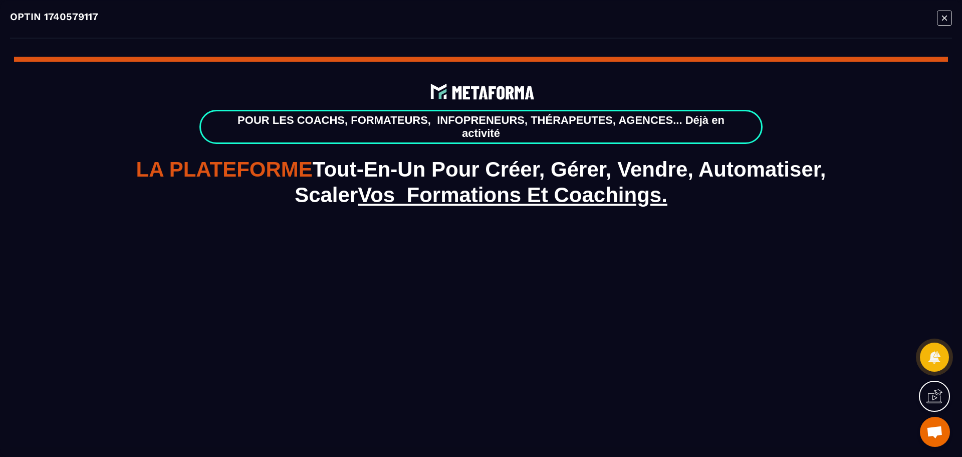
scroll to position [0, 0]
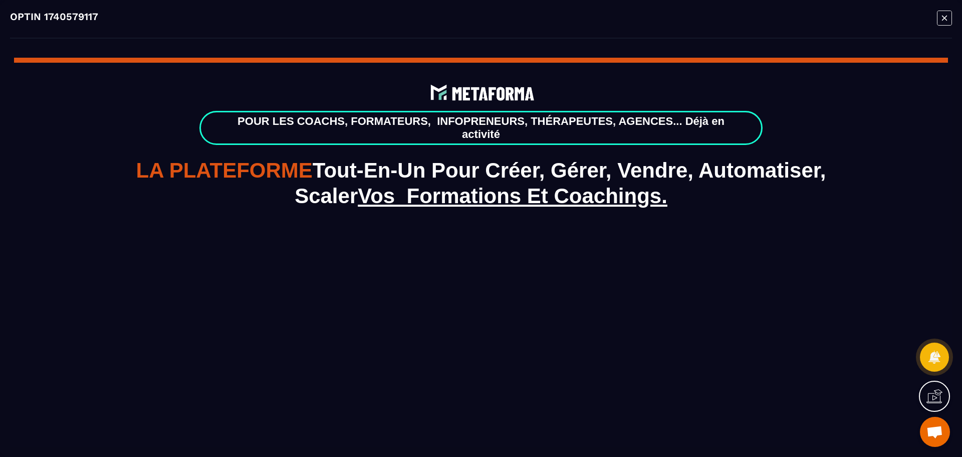
click at [938, 20] on icon "Modal window" at bounding box center [944, 18] width 15 height 16
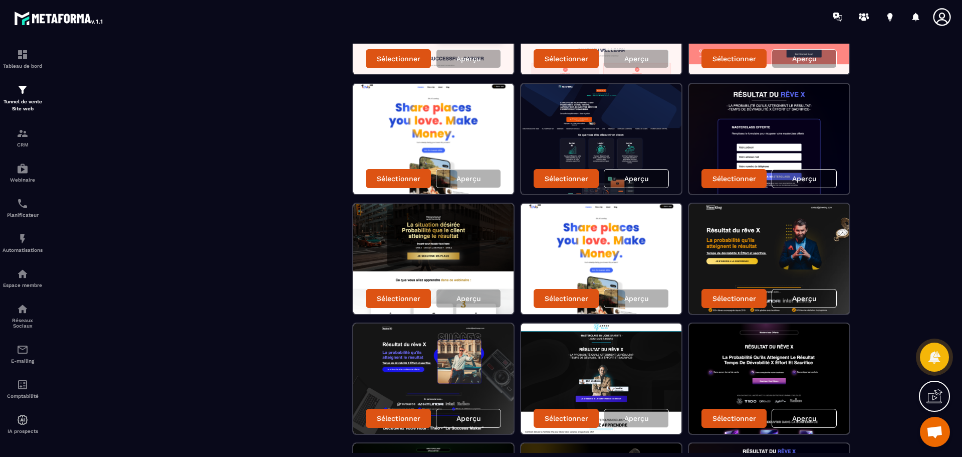
scroll to position [182, 0]
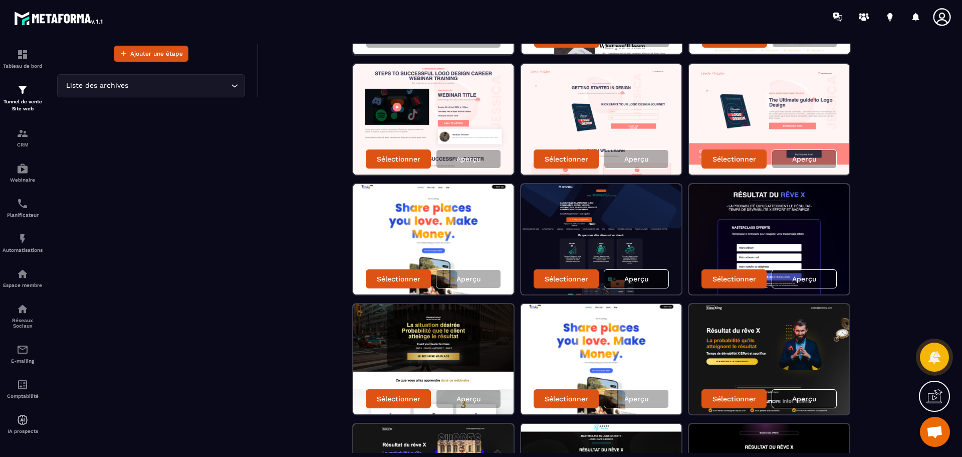
click at [637, 279] on p "Aperçu" at bounding box center [636, 279] width 25 height 8
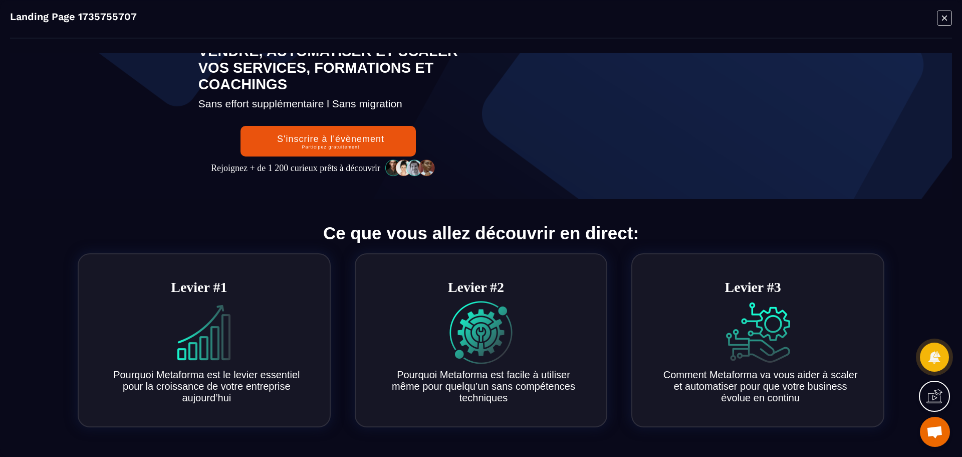
scroll to position [0, 0]
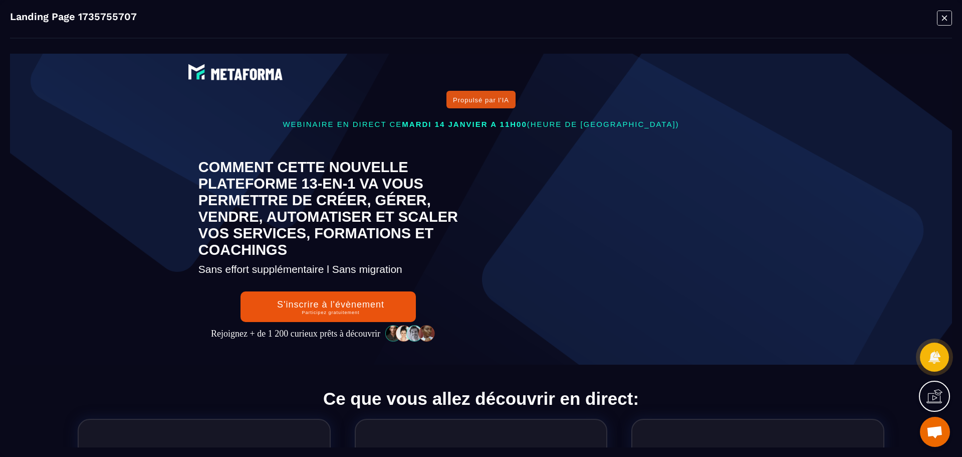
click at [946, 22] on icon "Modal window" at bounding box center [944, 18] width 15 height 16
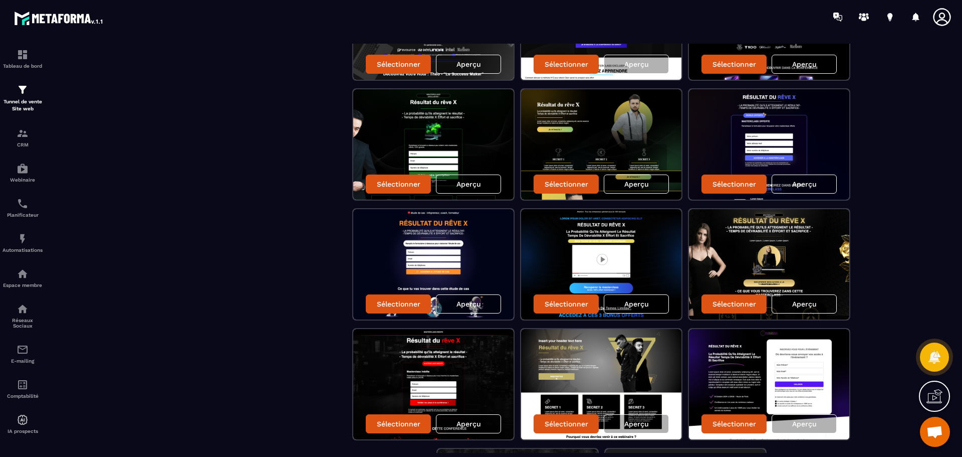
scroll to position [652, 0]
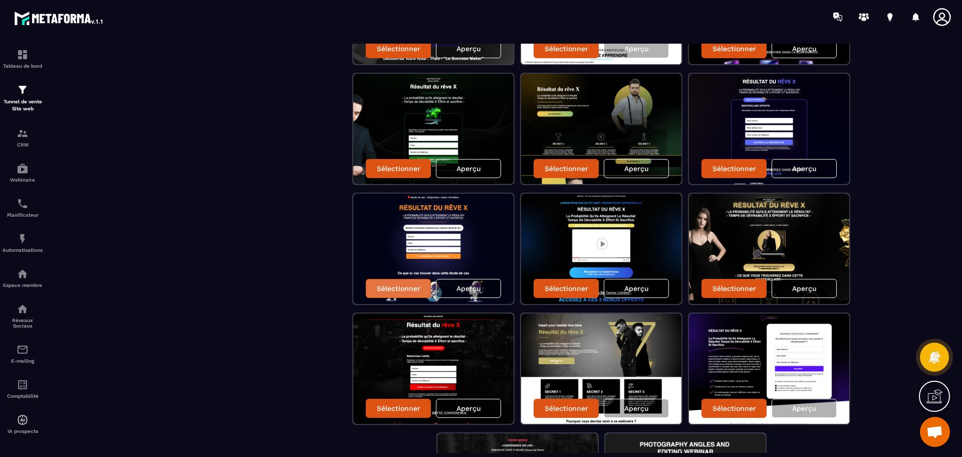
click at [403, 284] on p "Sélectionner" at bounding box center [399, 288] width 44 height 8
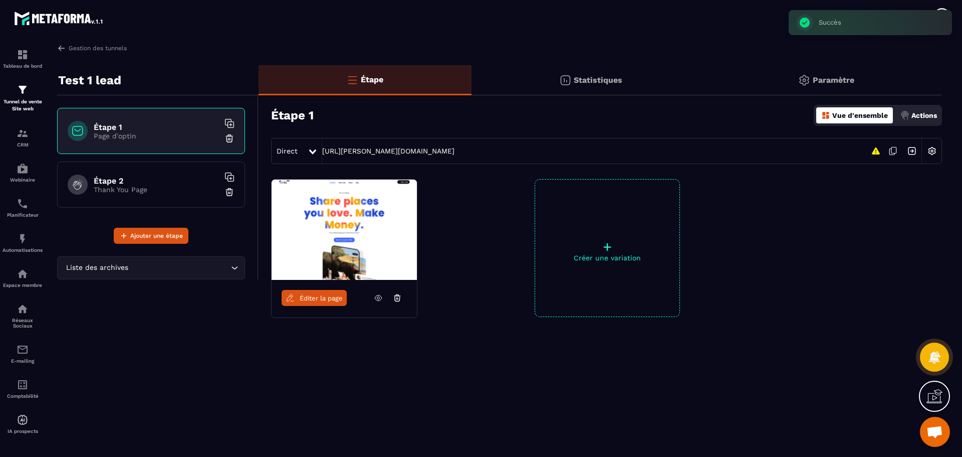
scroll to position [0, 0]
click at [376, 297] on icon at bounding box center [378, 297] width 9 height 9
click at [918, 116] on p "Actions" at bounding box center [925, 115] width 26 height 8
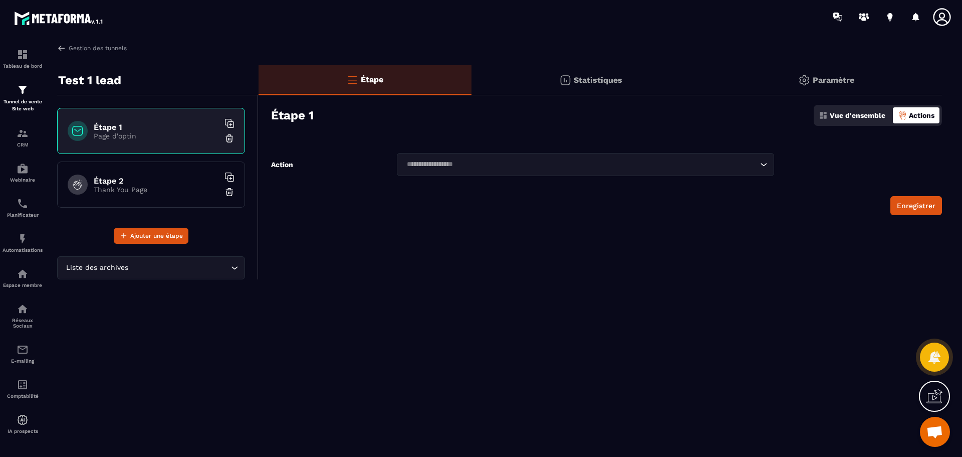
click at [135, 132] on p "Page d'optin" at bounding box center [156, 136] width 125 height 8
click at [855, 117] on p "Vue d'ensemble" at bounding box center [858, 115] width 56 height 8
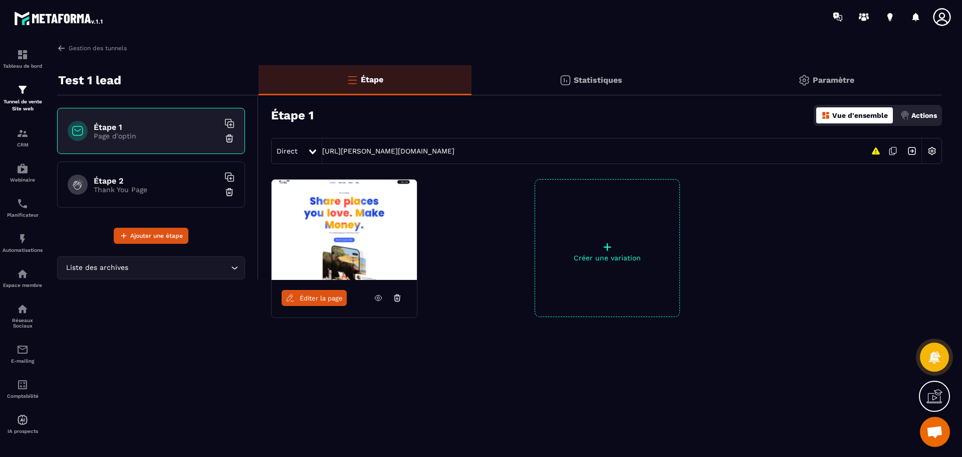
click at [380, 241] on img at bounding box center [344, 229] width 145 height 100
click at [324, 299] on span "Éditer la page" at bounding box center [321, 298] width 43 height 8
